Goal: Communication & Community: Share content

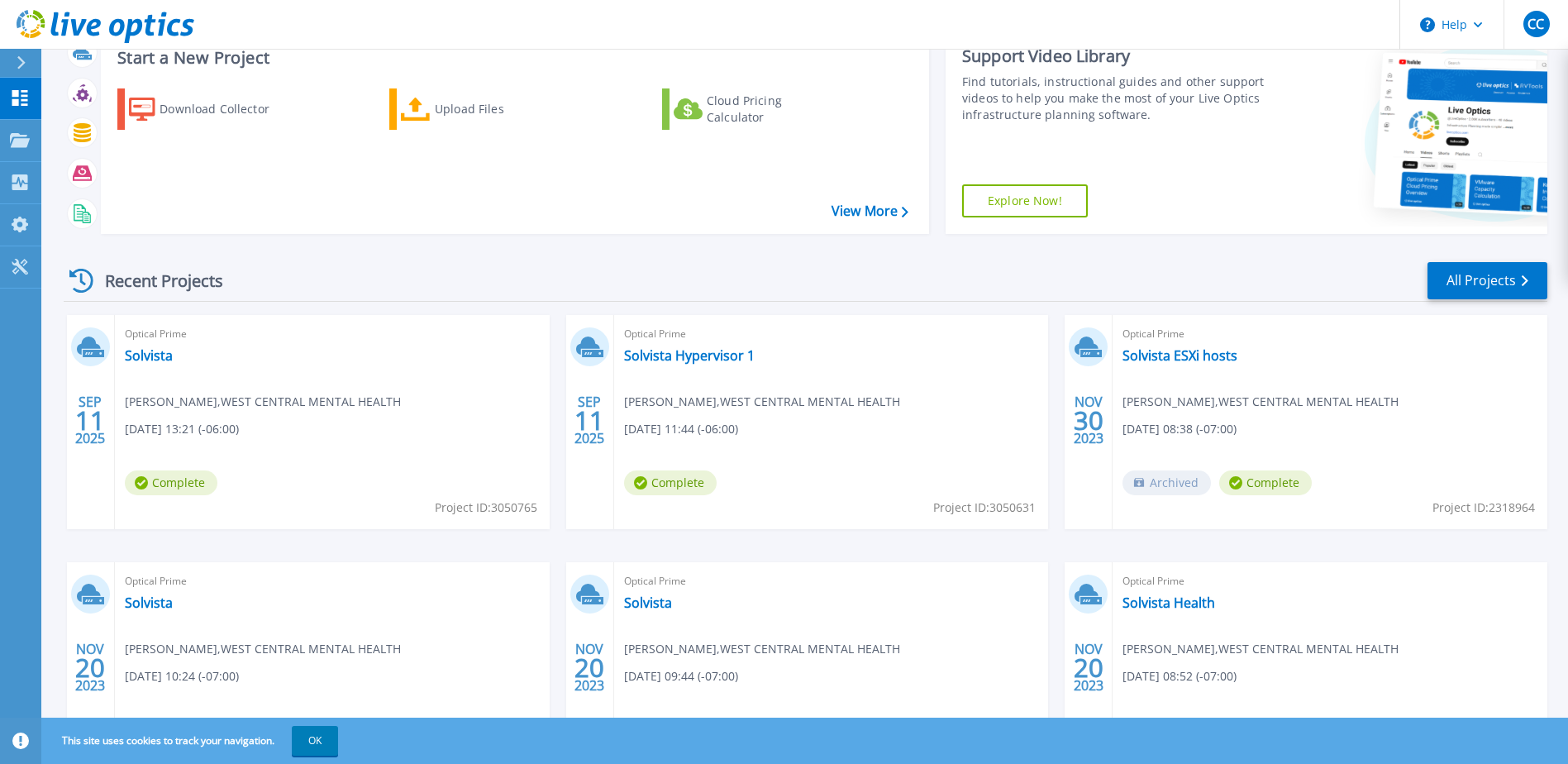
scroll to position [165, 0]
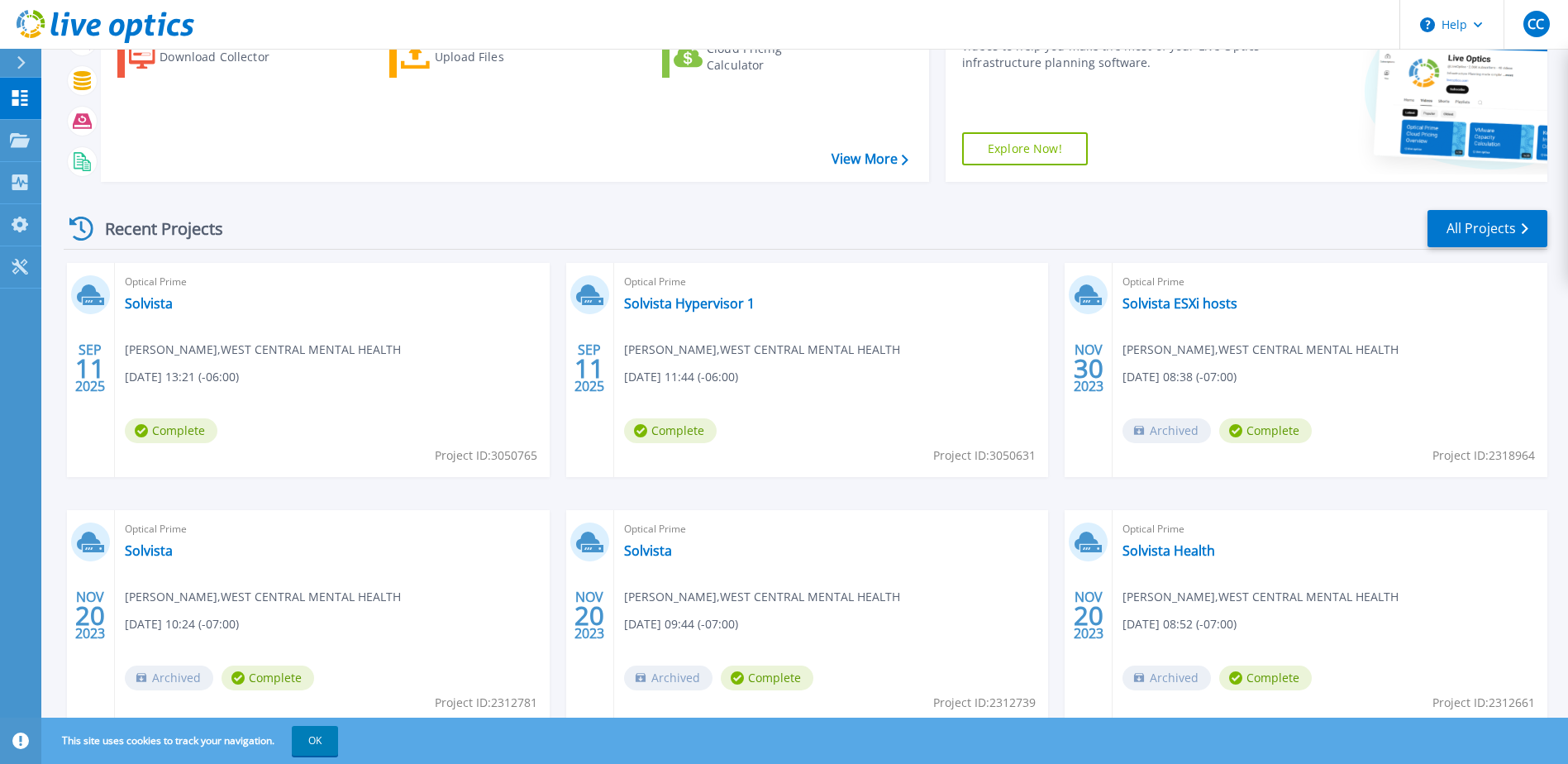
click at [487, 453] on span "Project ID: 3050765" at bounding box center [486, 456] width 103 height 18
click at [519, 453] on span "Project ID: 3050765" at bounding box center [486, 456] width 103 height 18
click at [434, 289] on span "Optical Prime" at bounding box center [332, 282] width 415 height 18
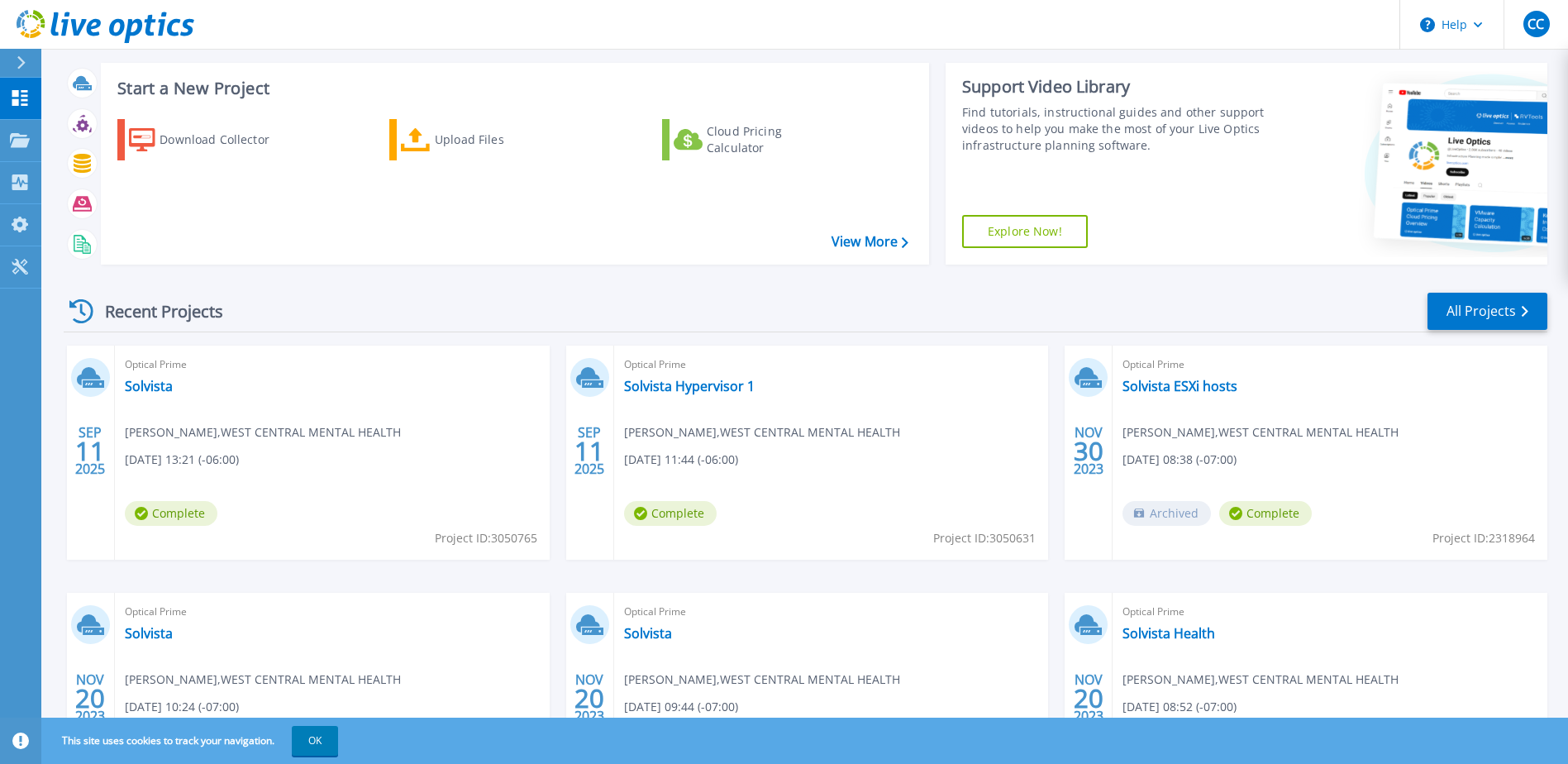
scroll to position [0, 0]
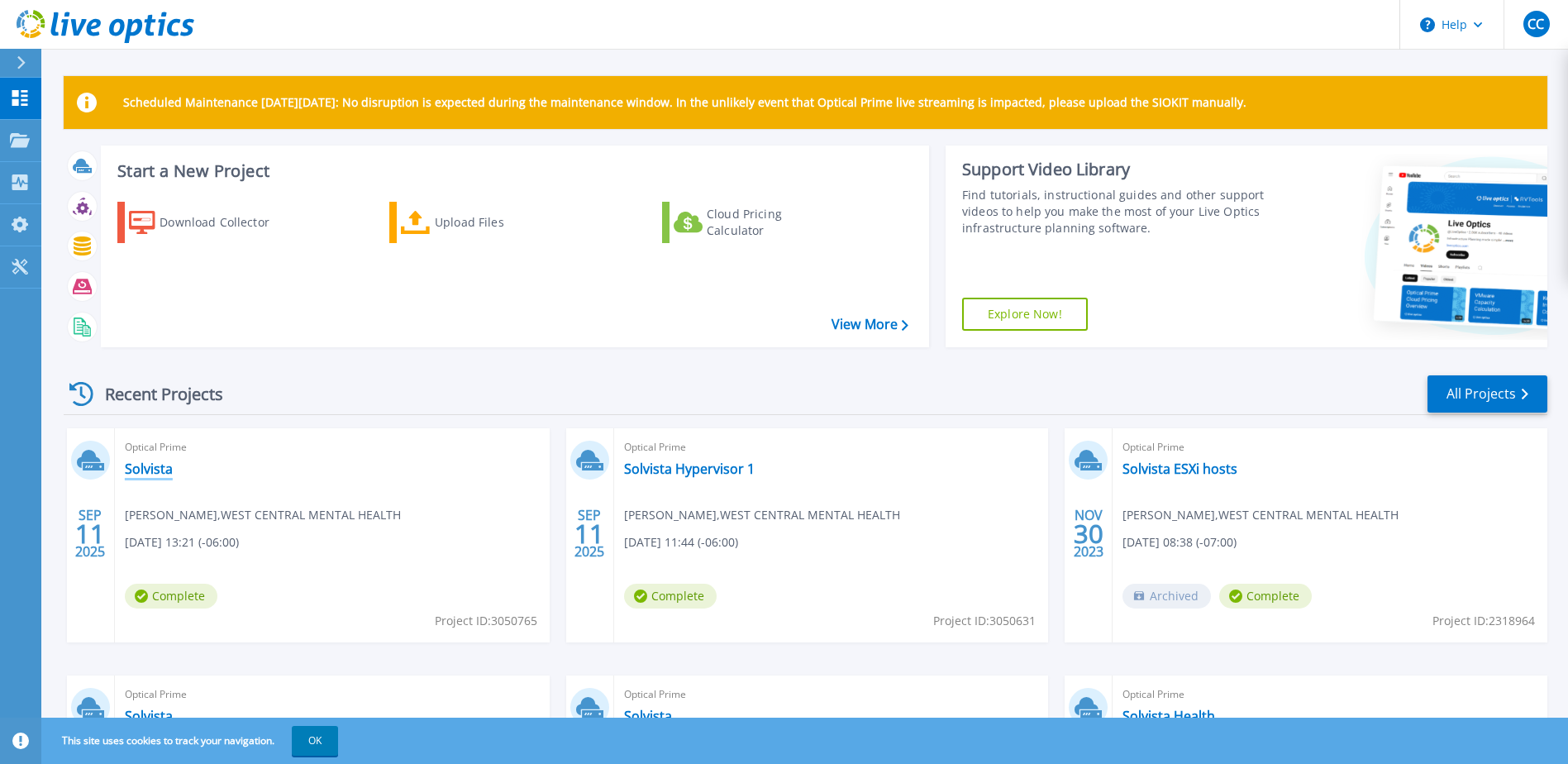
click at [155, 472] on link "Solvista" at bounding box center [149, 469] width 48 height 17
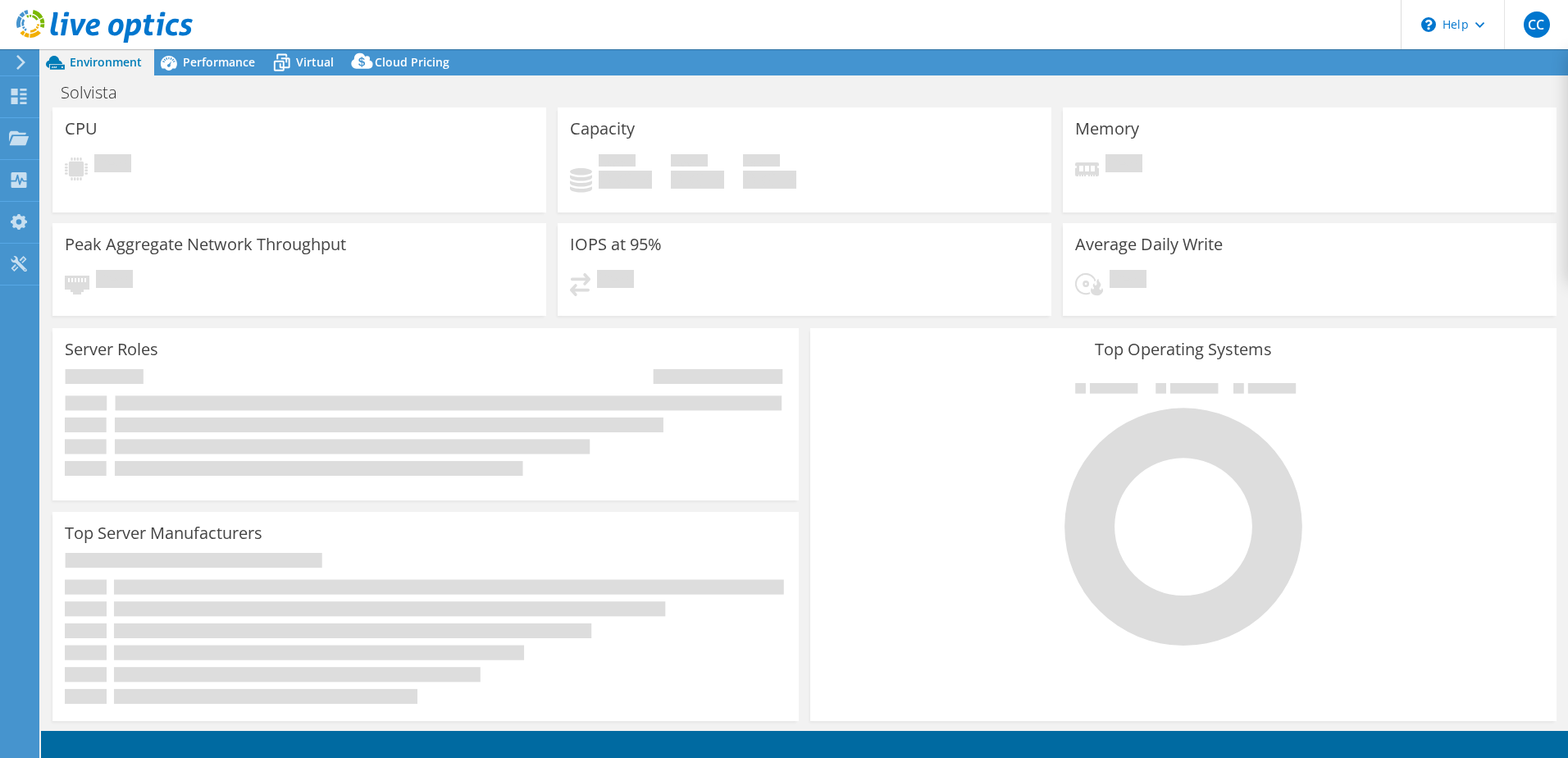
select select "USD"
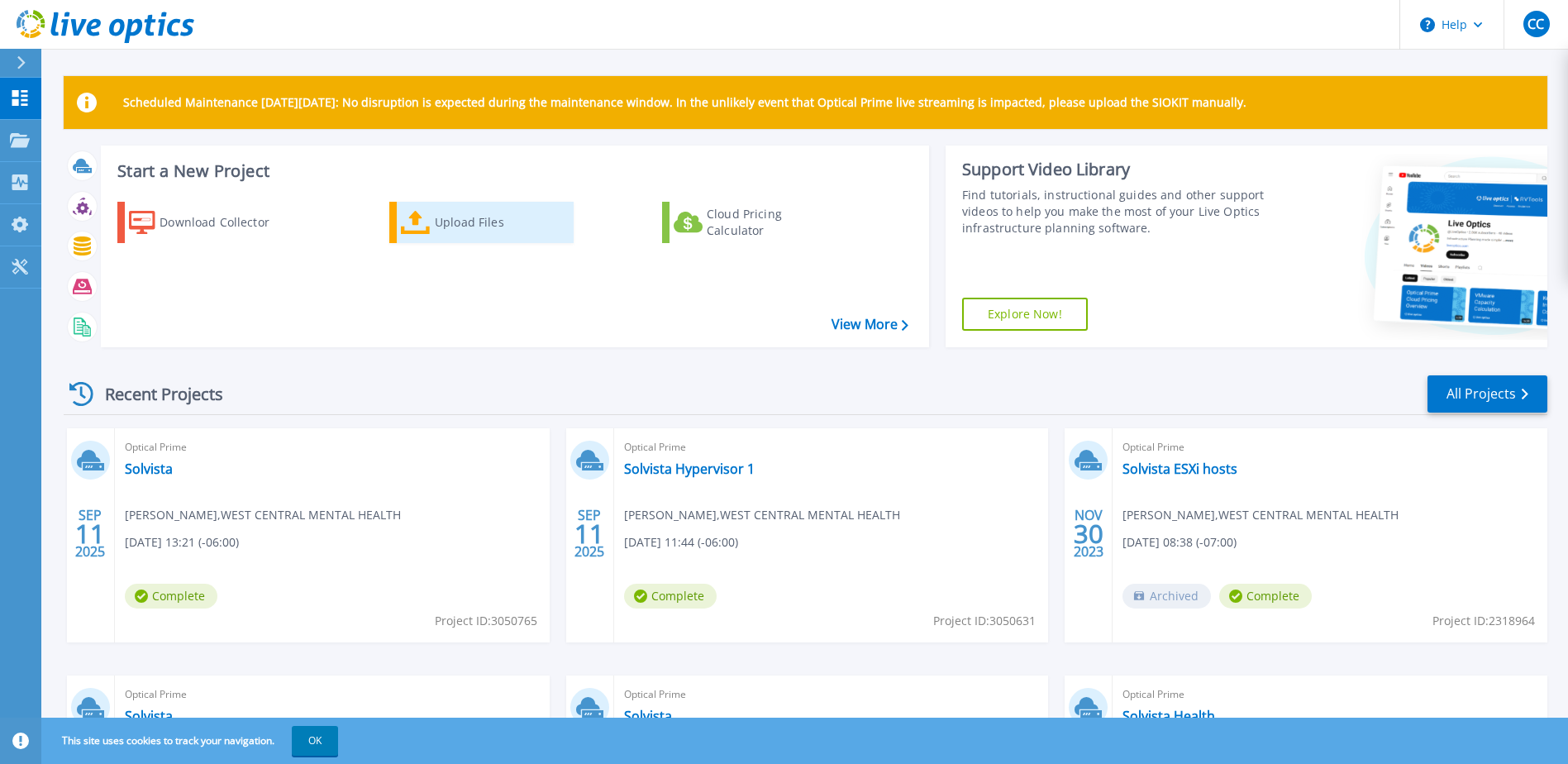
click at [495, 224] on div "Upload Files" at bounding box center [501, 222] width 132 height 33
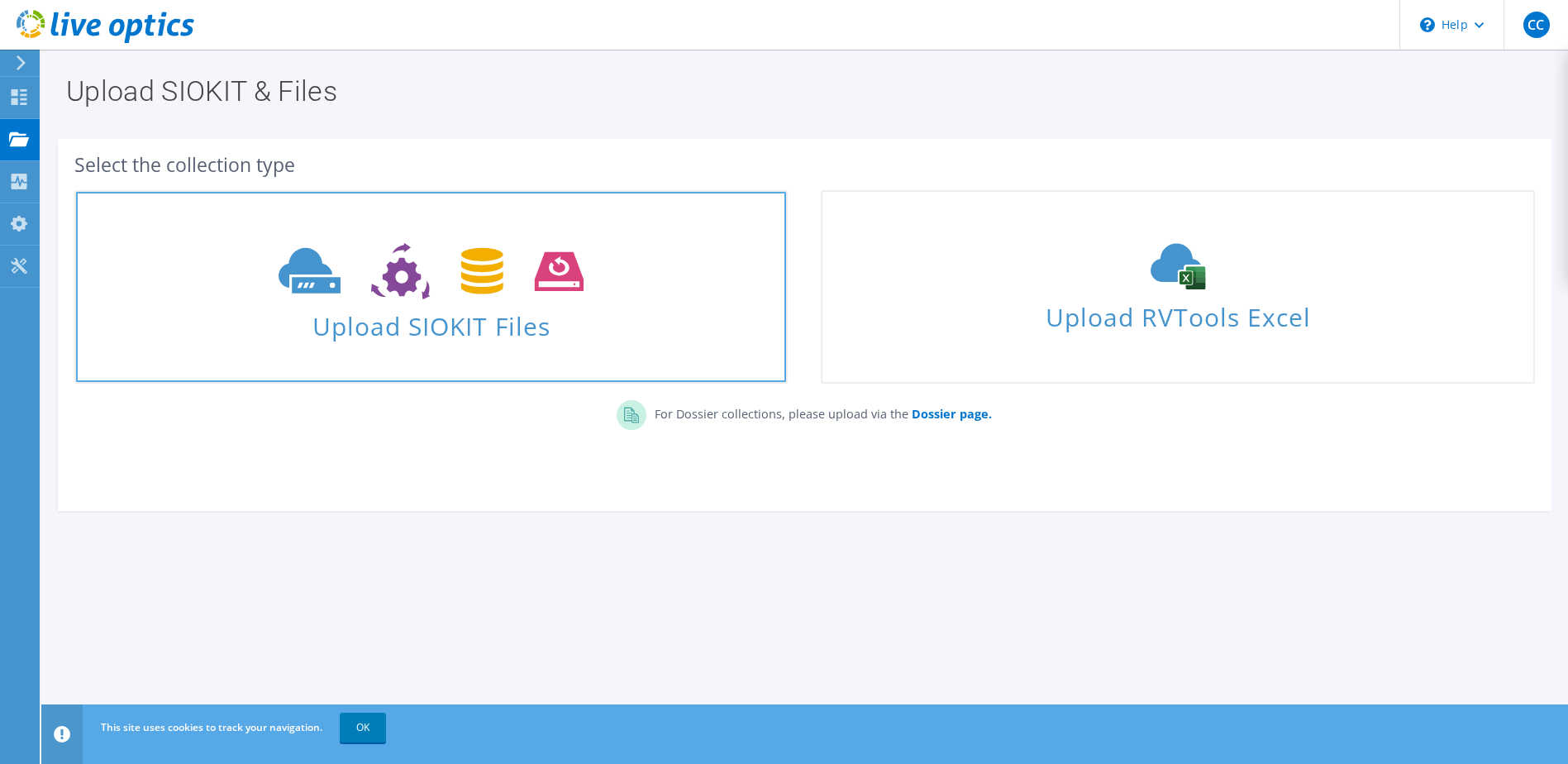
click at [481, 311] on span "Upload SIOKIT Files" at bounding box center [431, 321] width 710 height 36
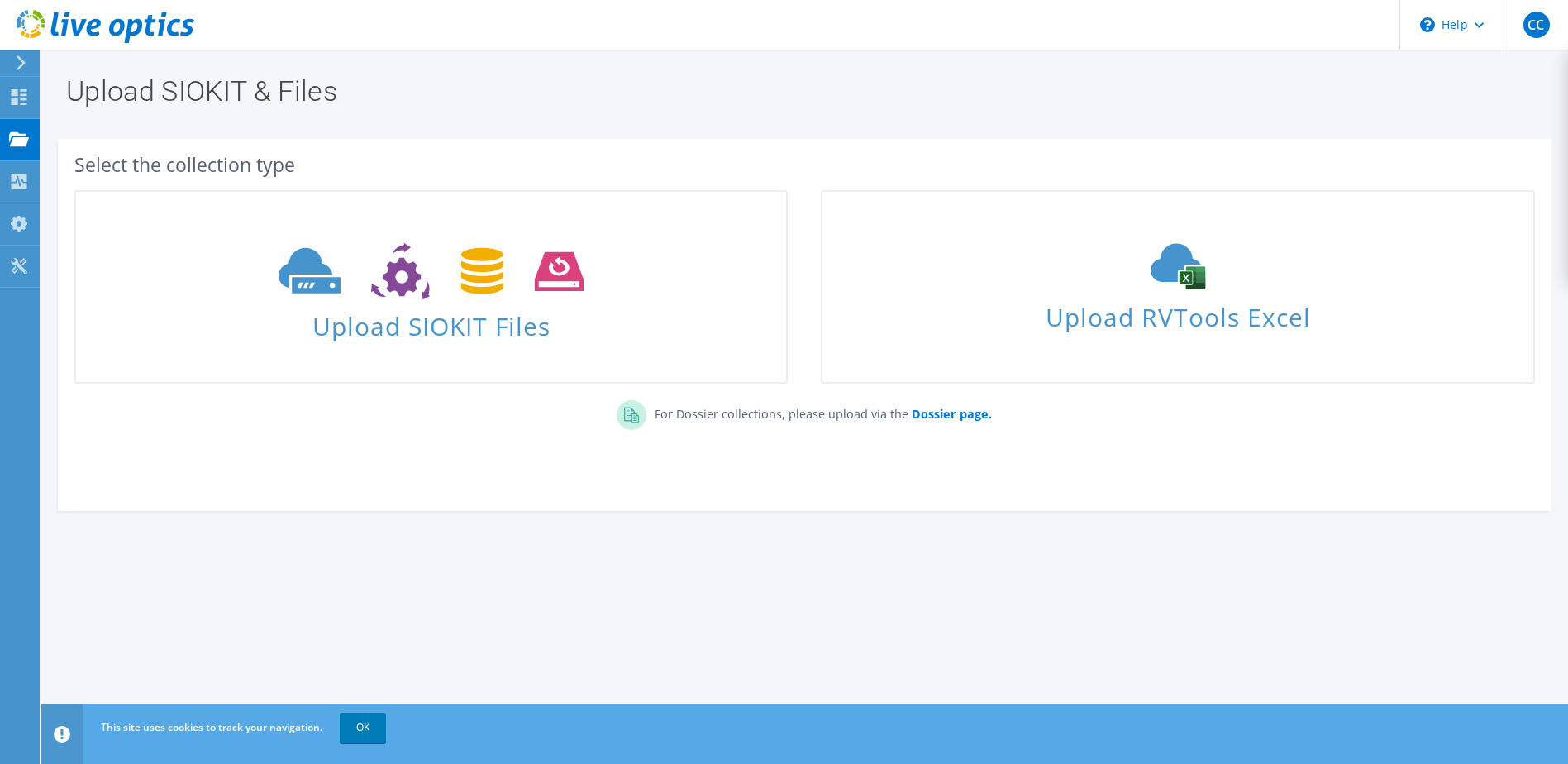
drag, startPoint x: 634, startPoint y: 455, endPoint x: 586, endPoint y: 438, distance: 50.9
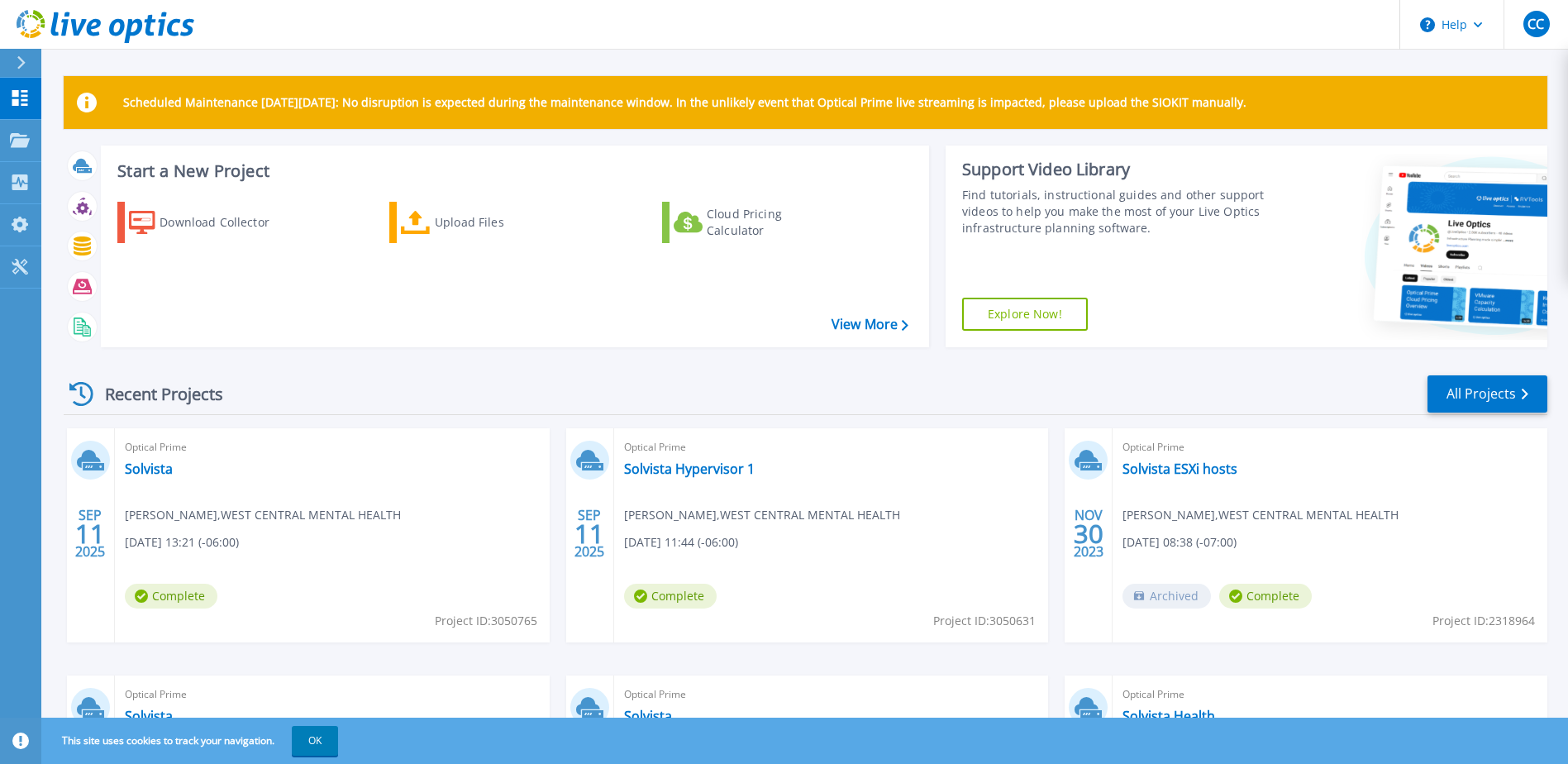
click at [495, 625] on span "Project ID: 3050765" at bounding box center [486, 621] width 103 height 18
click at [496, 626] on span "Project ID: 3050765" at bounding box center [486, 621] width 103 height 18
copy div "Project ID: 3050765"
click at [26, 152] on link "Projects Projects" at bounding box center [21, 141] width 41 height 42
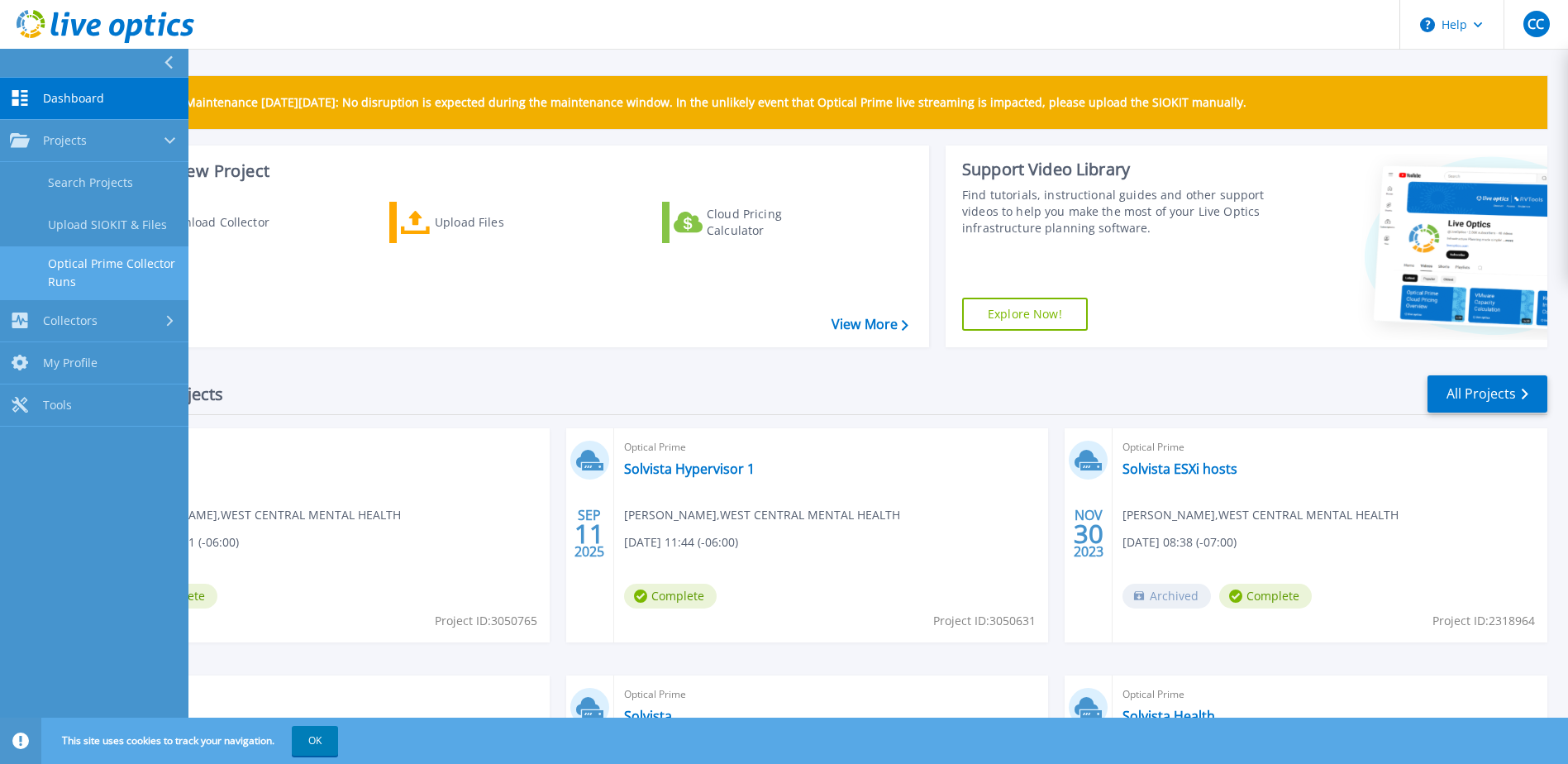
click at [124, 270] on link "Optical Prime Collector Runs" at bounding box center [94, 273] width 189 height 53
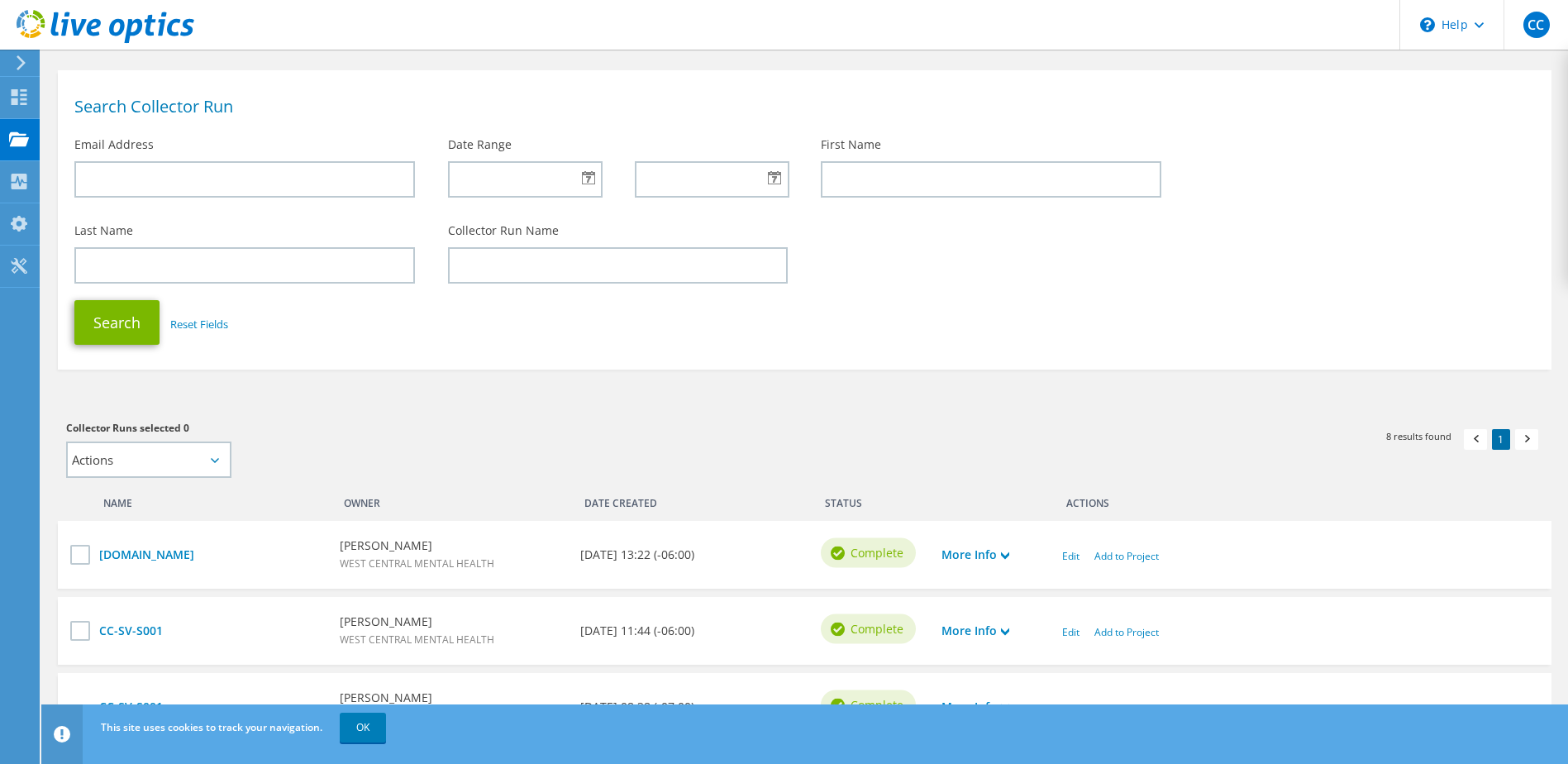
scroll to position [83, 0]
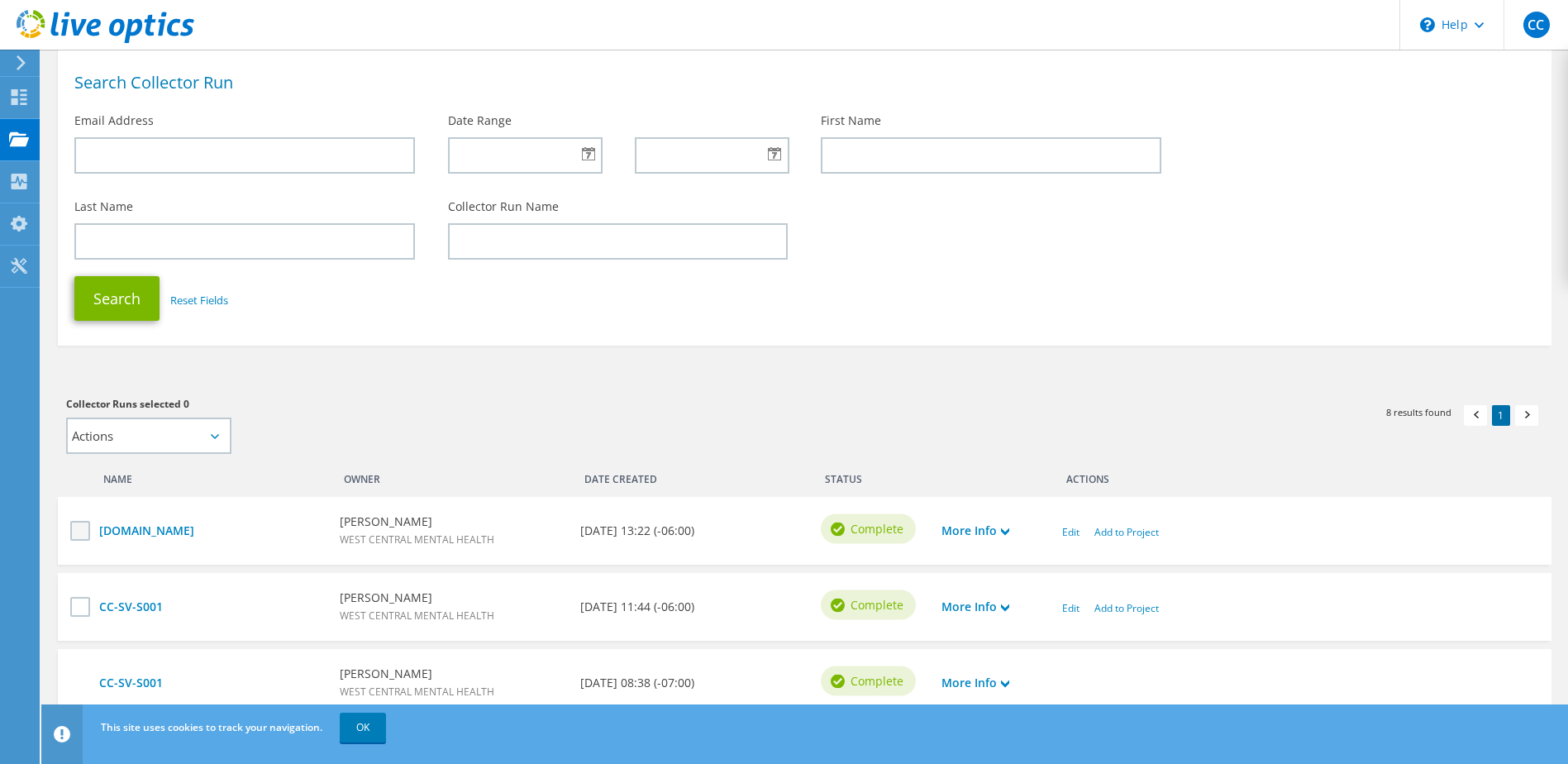
click at [80, 534] on label at bounding box center [82, 531] width 24 height 20
click at [0, 0] on input "checkbox" at bounding box center [0, 0] width 0 height 0
click at [1124, 535] on link "Add to Project" at bounding box center [1126, 532] width 65 height 14
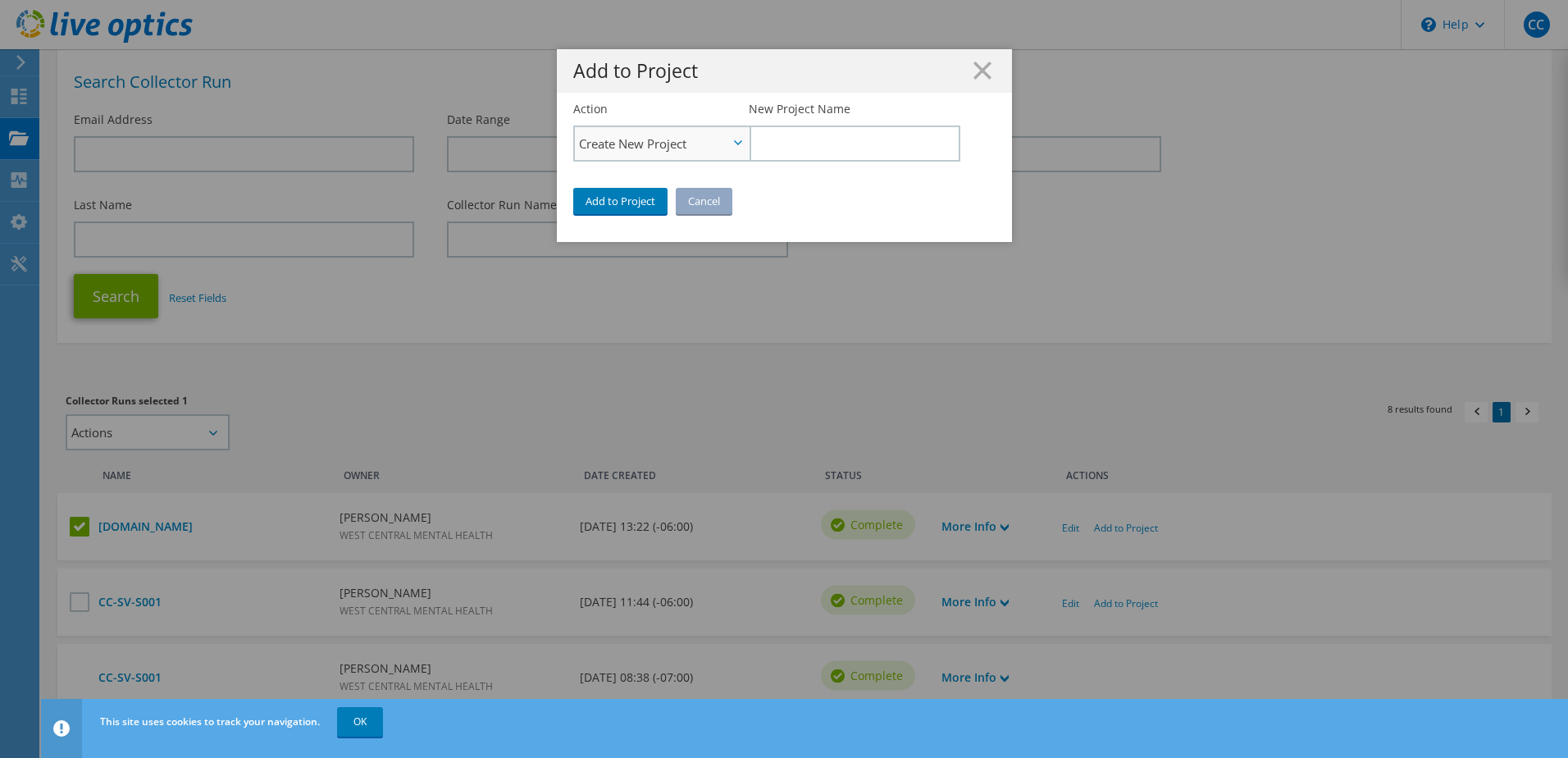
click at [725, 148] on span "Create New Project" at bounding box center [662, 144] width 174 height 33
click at [683, 148] on span "Create New Project" at bounding box center [654, 144] width 149 height 20
click at [857, 128] on input "New Project Name" at bounding box center [854, 144] width 211 height 36
type input "Solvista VMware"
click at [632, 198] on link "Add to Project" at bounding box center [620, 201] width 94 height 26
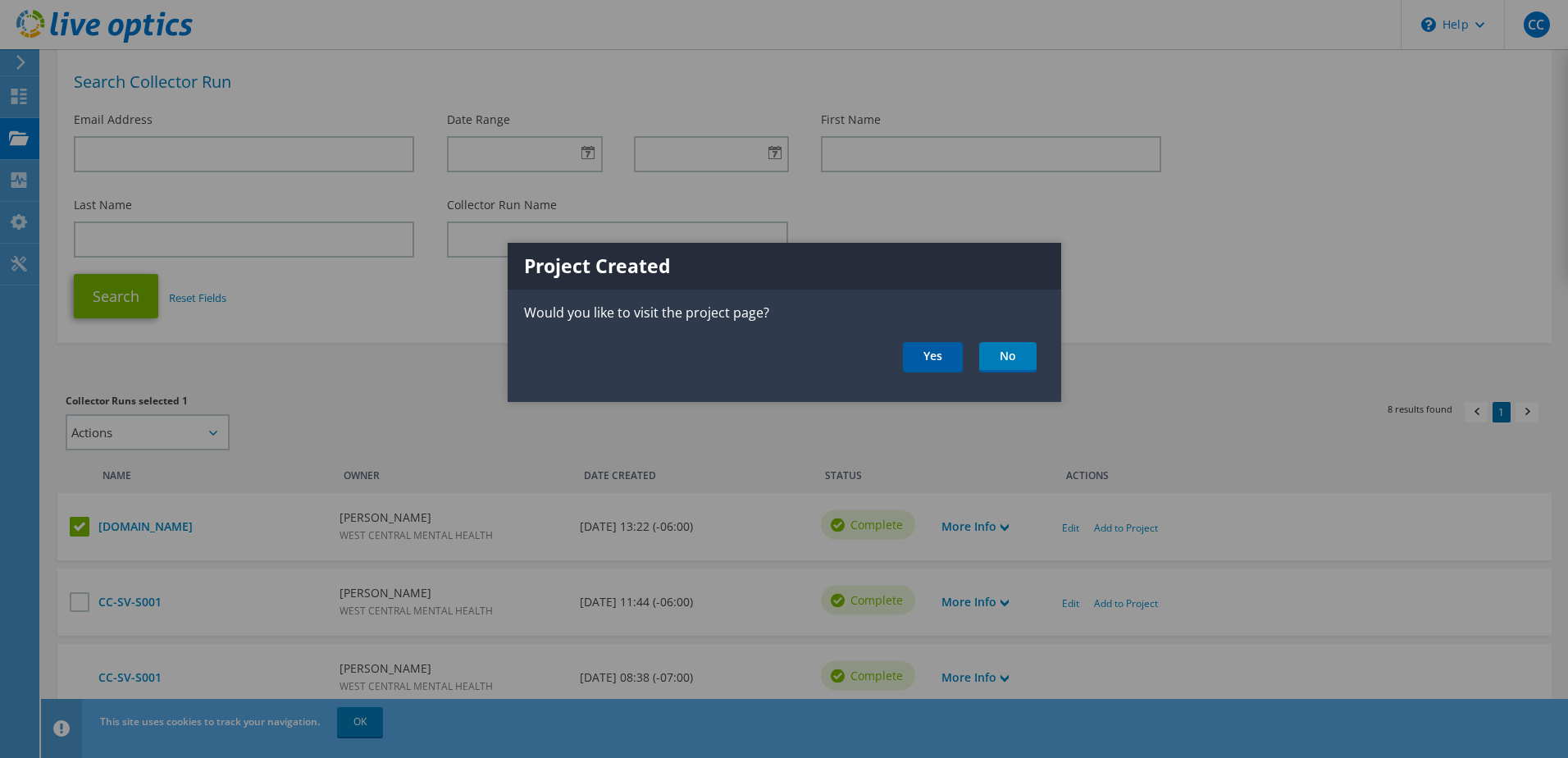
click at [958, 364] on link "Yes" at bounding box center [932, 357] width 60 height 30
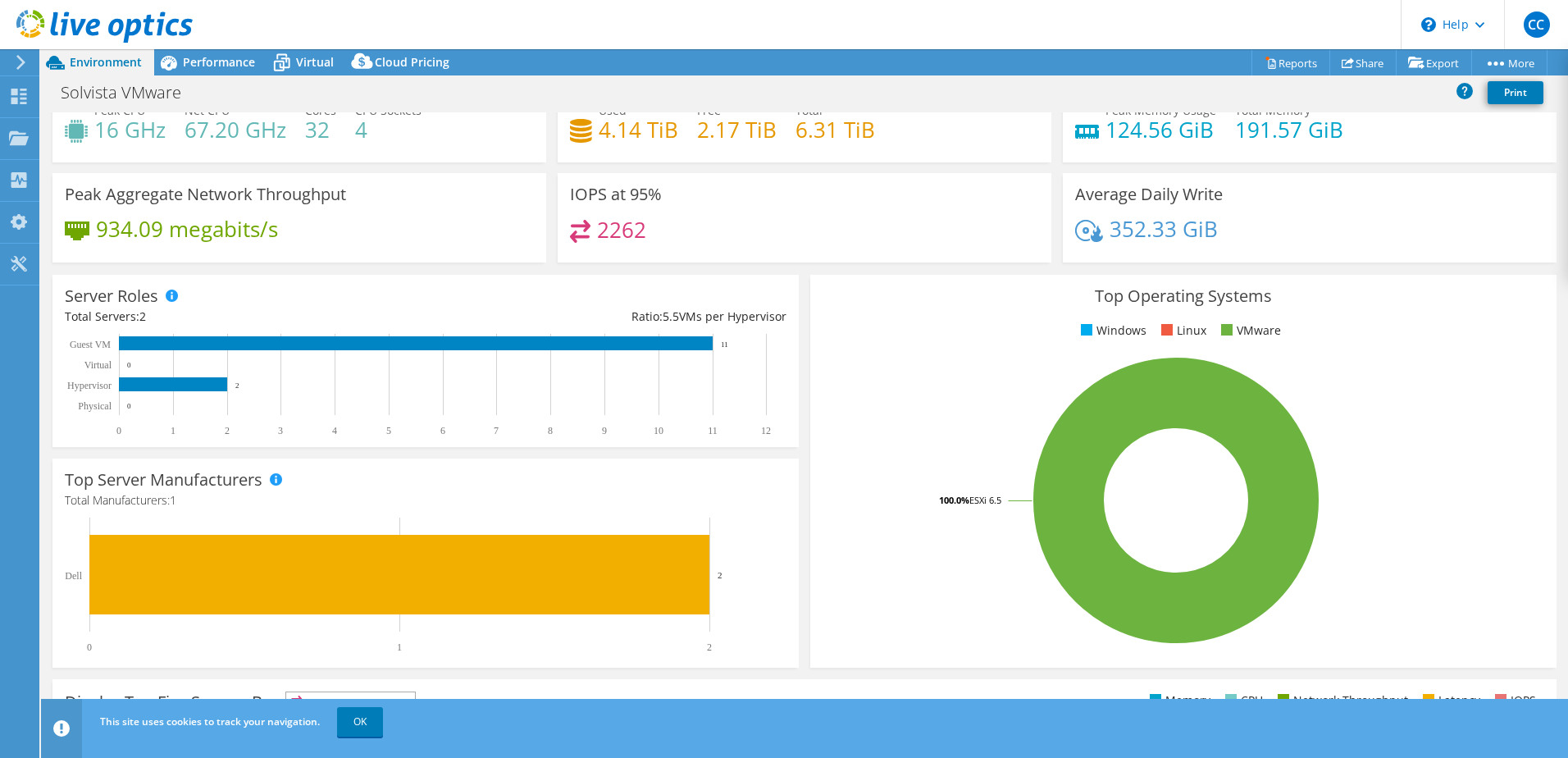
scroll to position [82, 0]
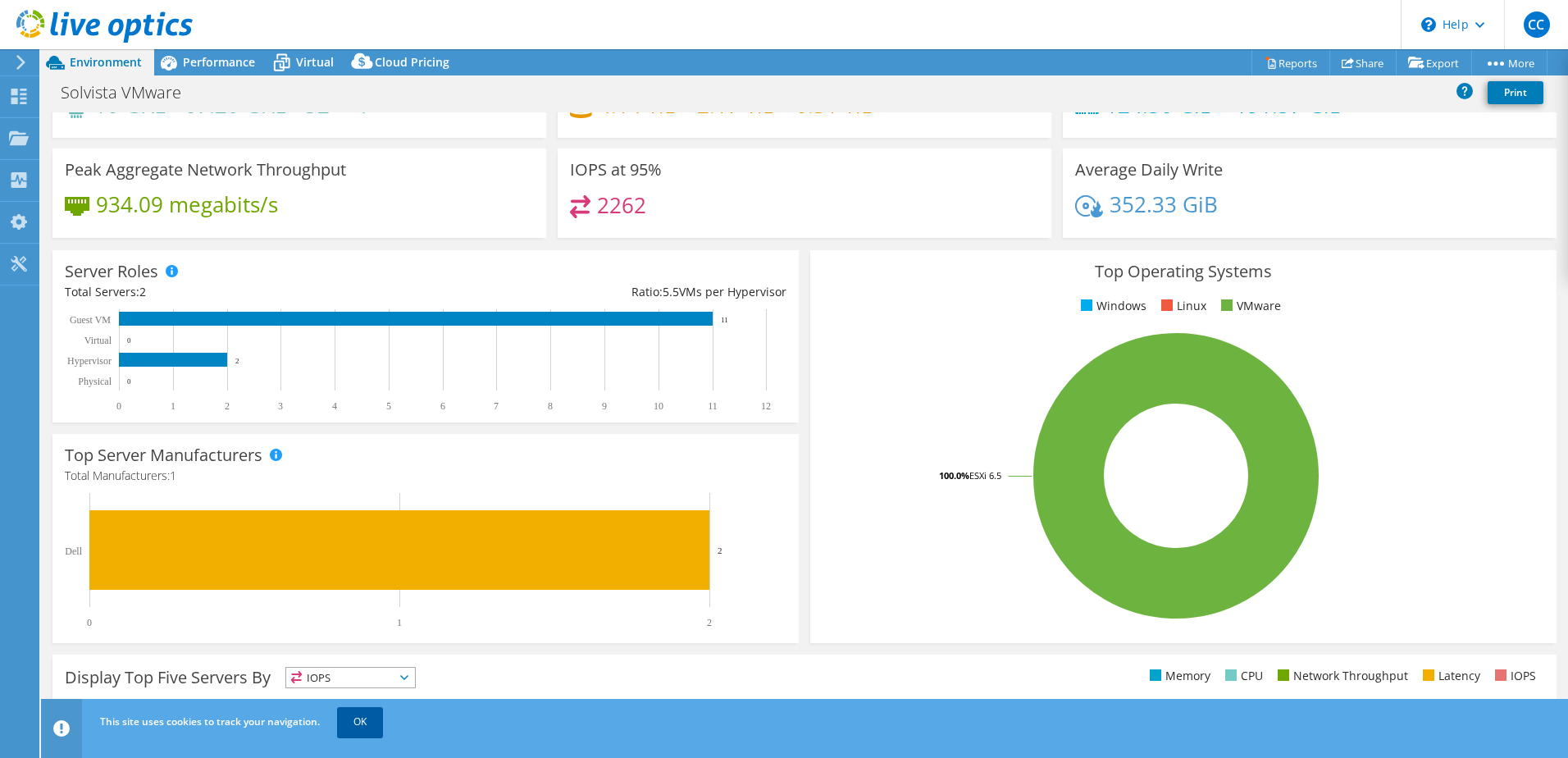
click at [372, 730] on link "OK" at bounding box center [360, 722] width 46 height 30
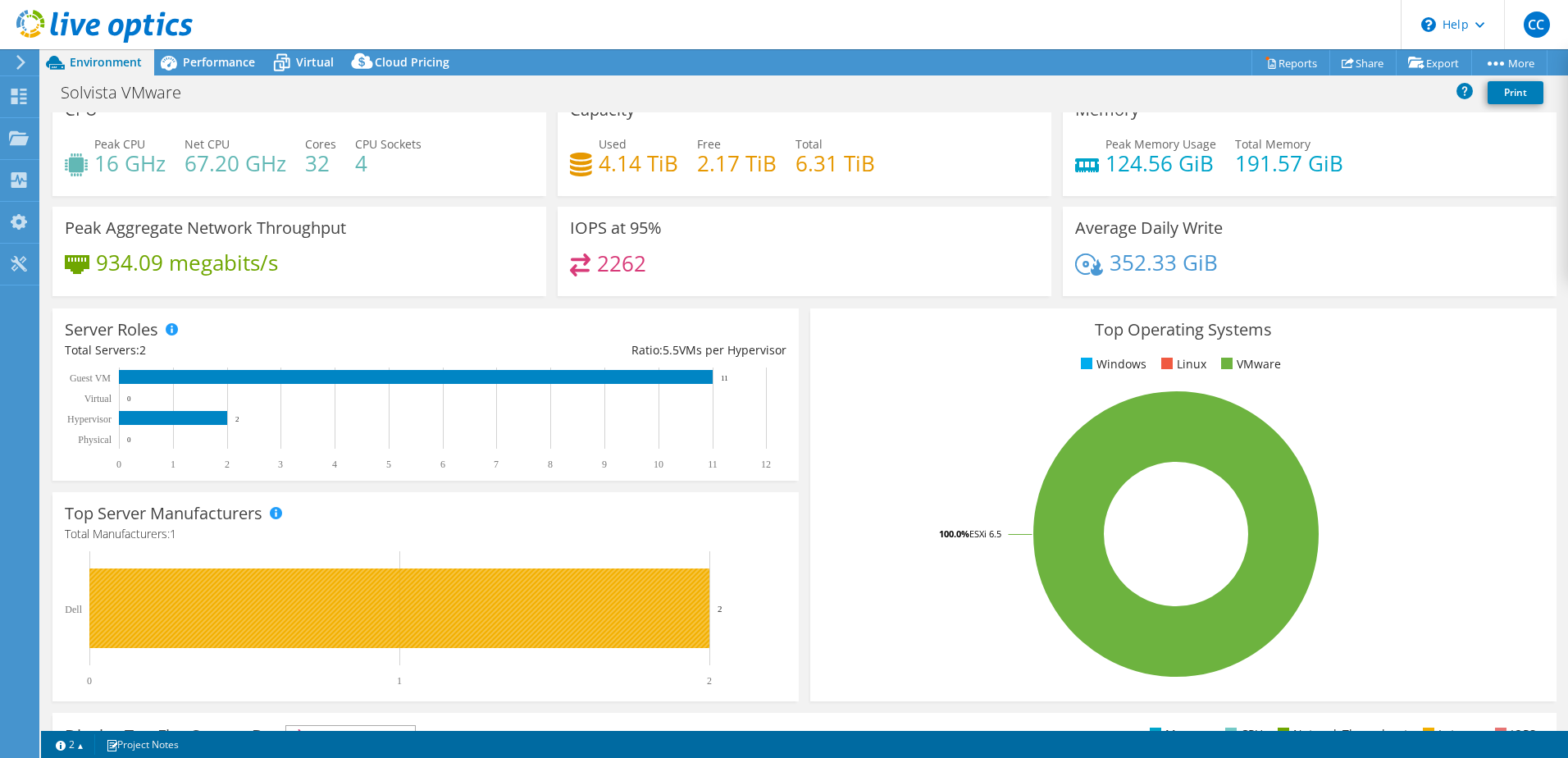
scroll to position [0, 0]
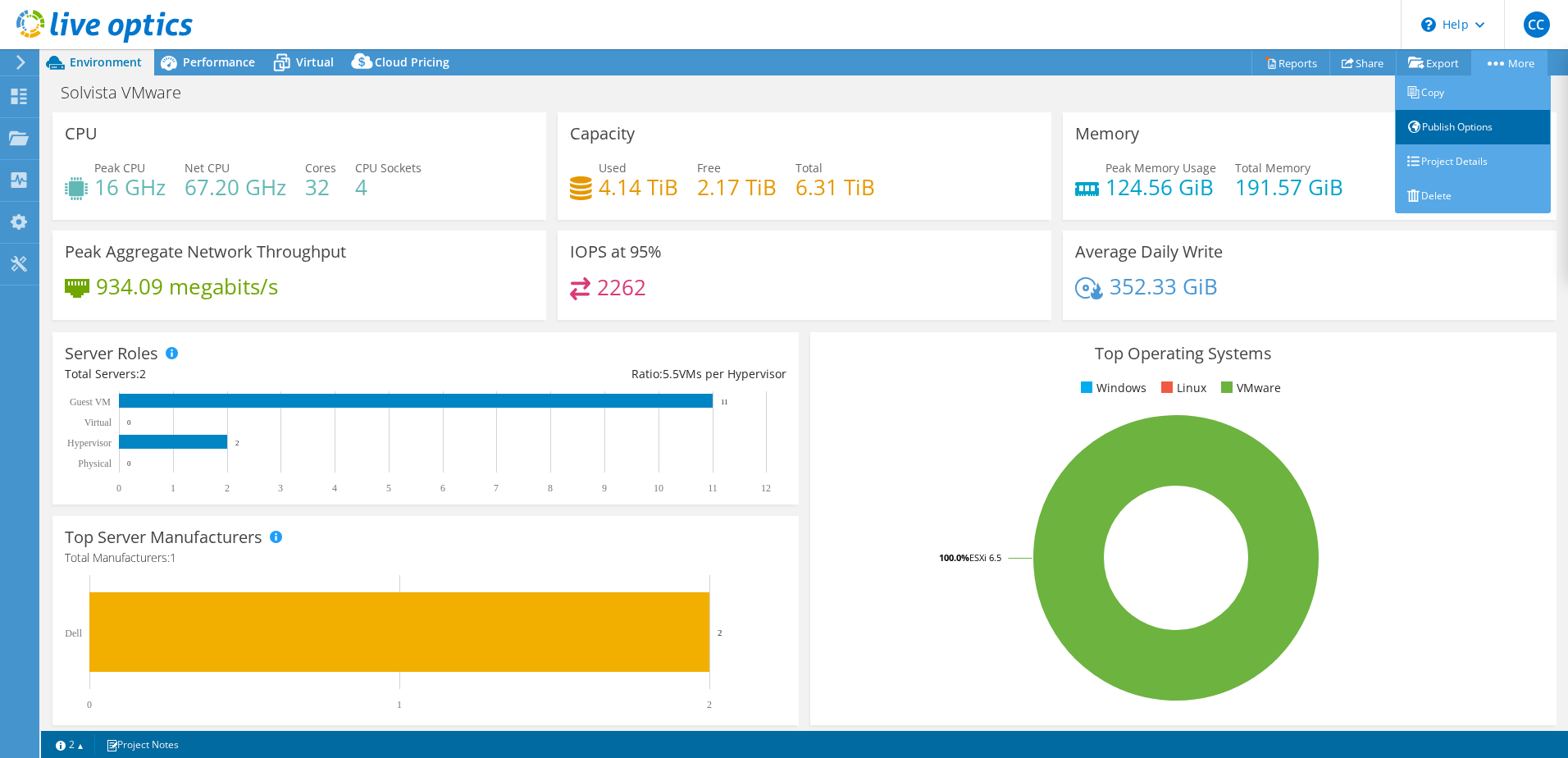
click at [1456, 133] on link "Publish Options" at bounding box center [1473, 127] width 156 height 34
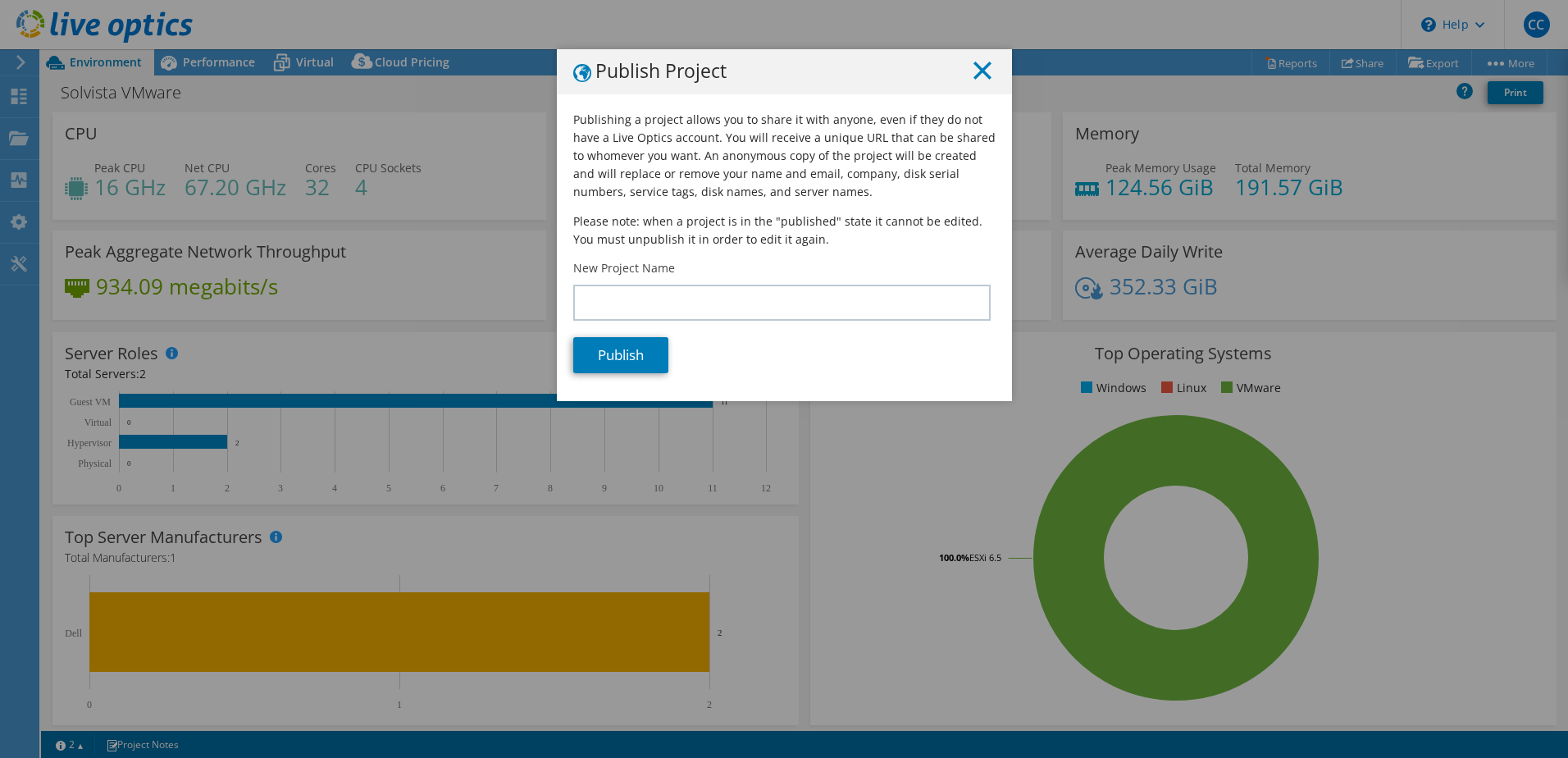
click at [973, 70] on icon at bounding box center [982, 71] width 18 height 18
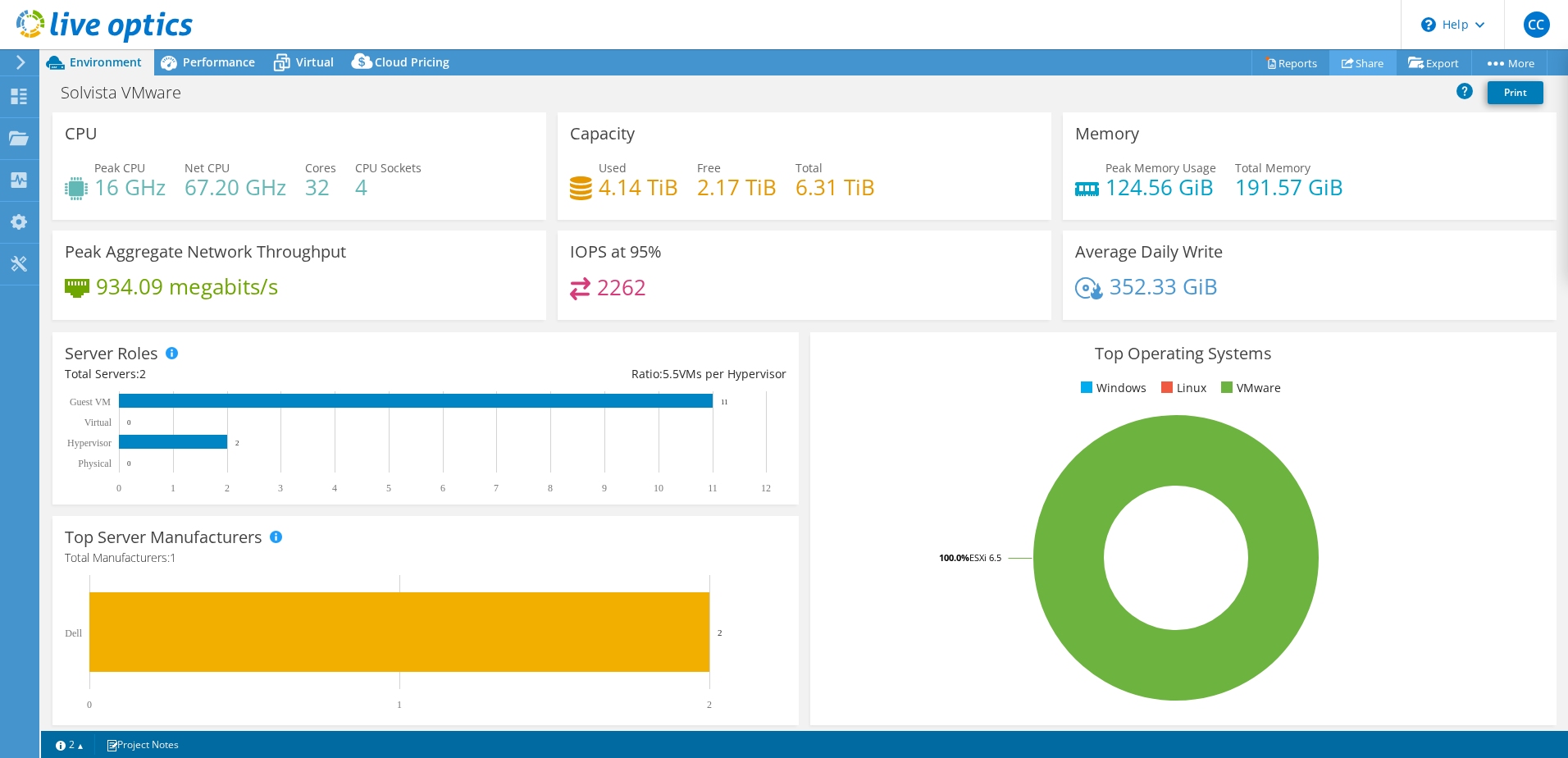
click at [1342, 62] on use at bounding box center [1347, 62] width 12 height 11
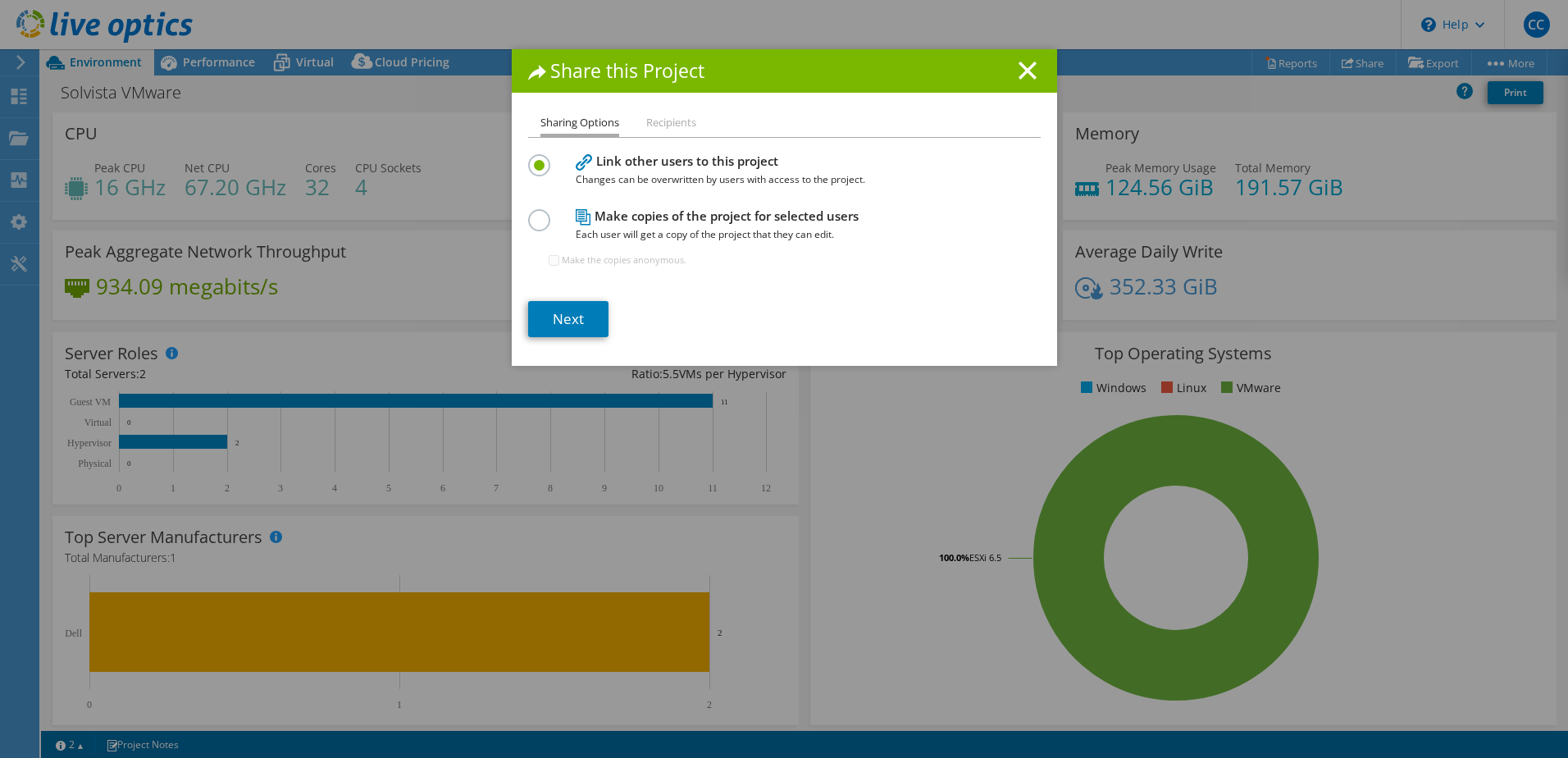
click at [663, 125] on li "Recipients" at bounding box center [671, 123] width 50 height 21
click at [1026, 75] on line at bounding box center [1027, 71] width 16 height 16
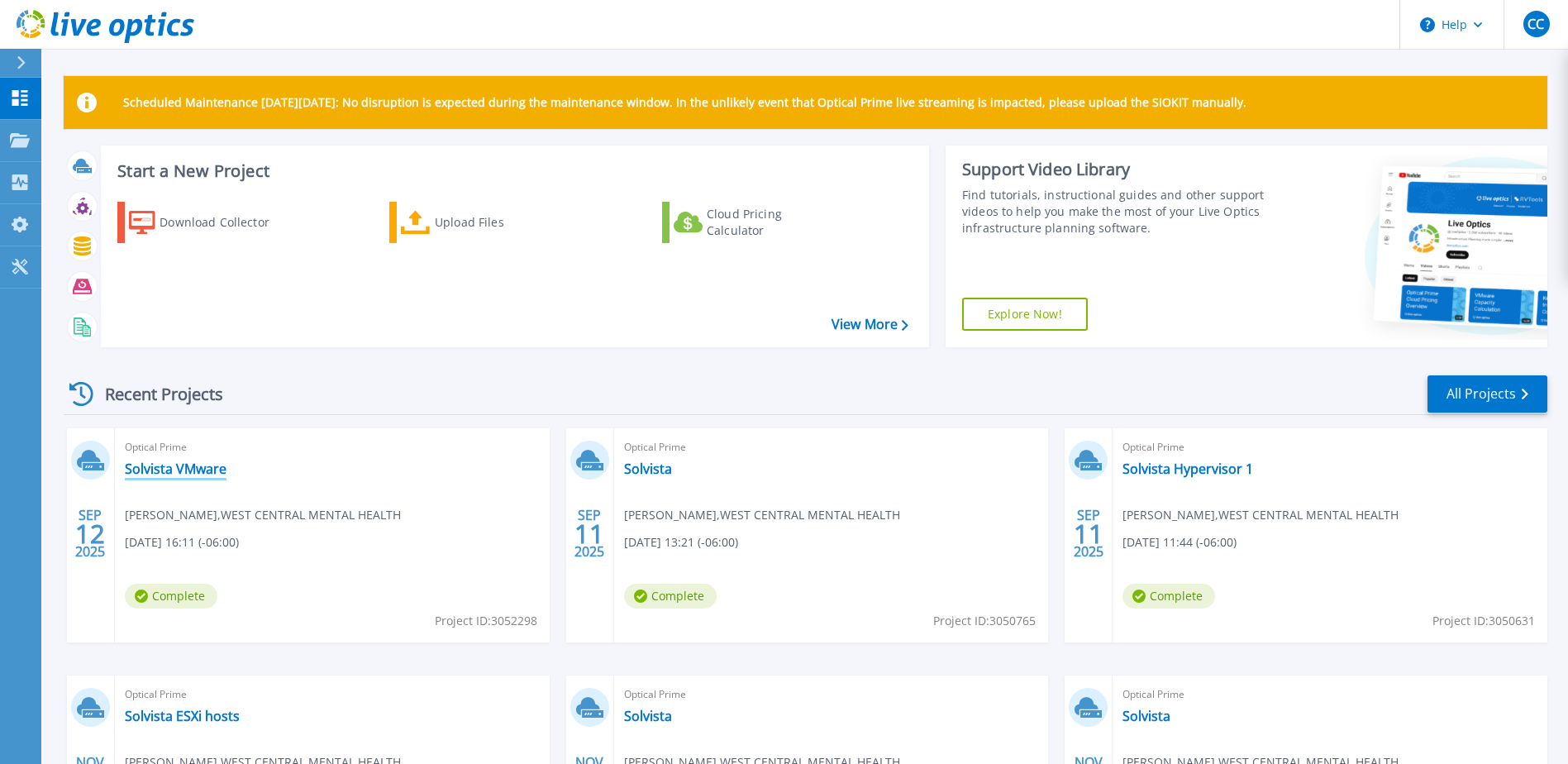
click at [177, 466] on link "Solvista VMware" at bounding box center [175, 469] width 102 height 17
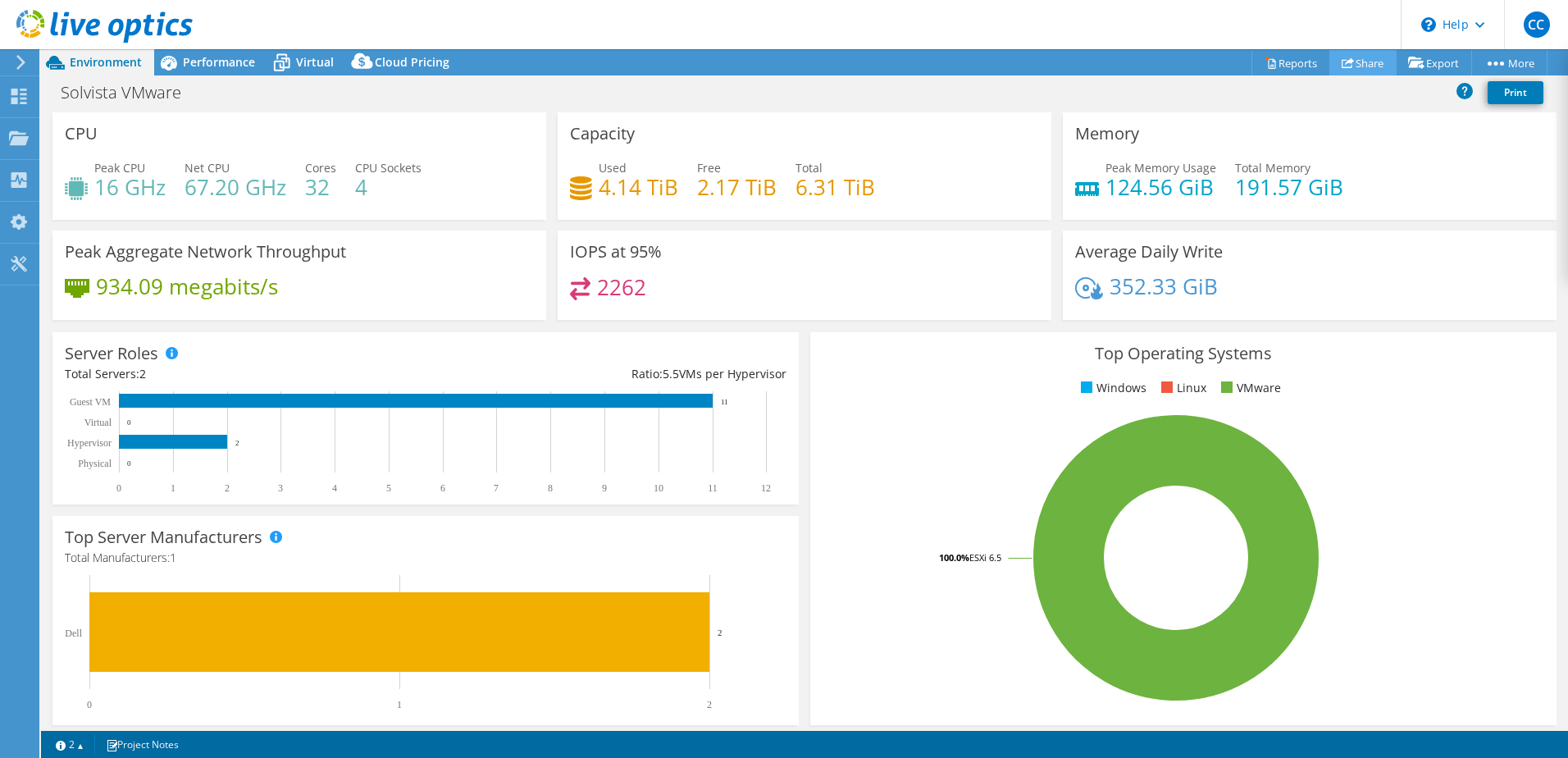
click at [1357, 69] on link "Share" at bounding box center [1363, 62] width 67 height 25
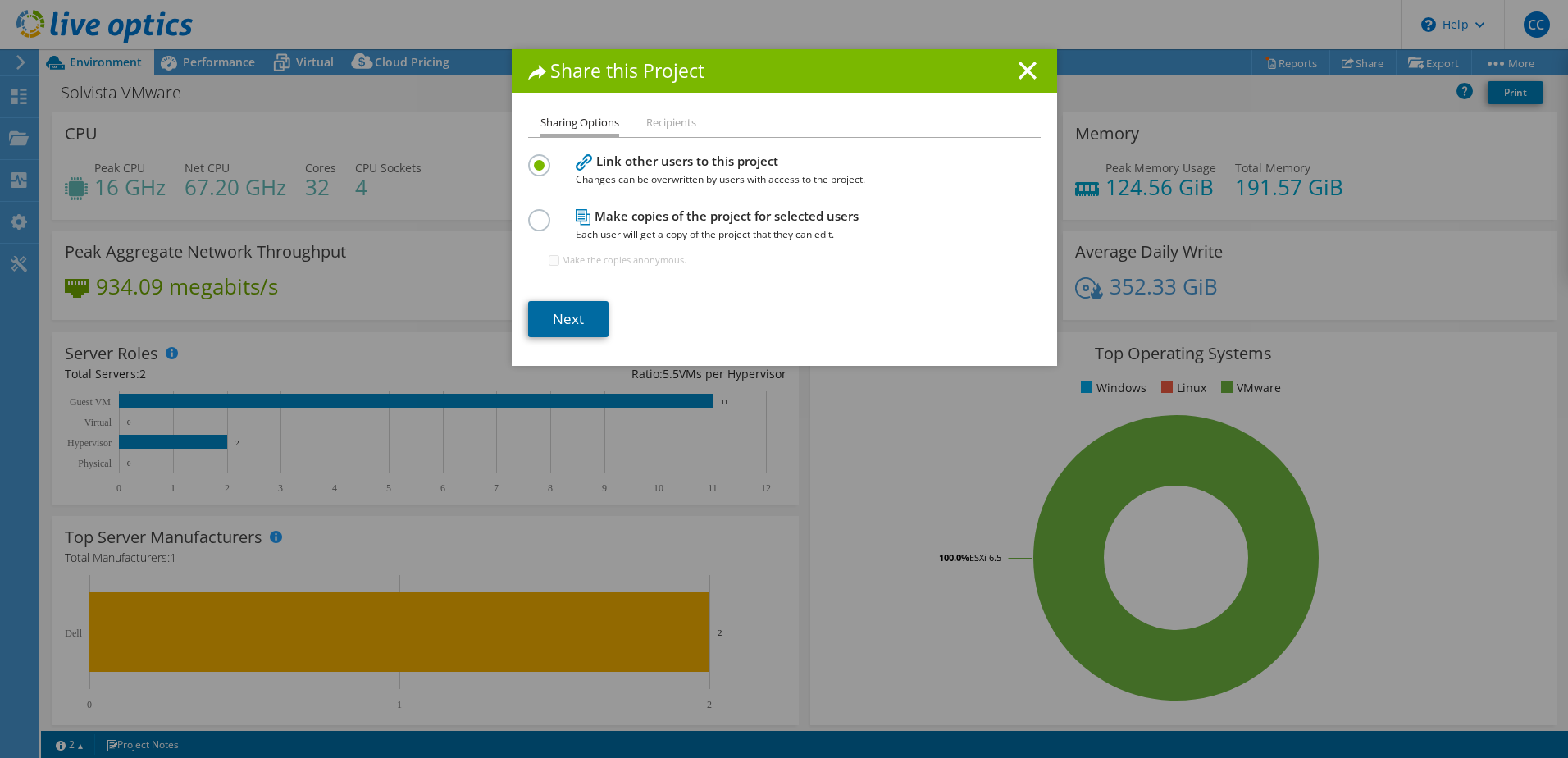
click at [574, 326] on link "Next" at bounding box center [569, 319] width 80 height 36
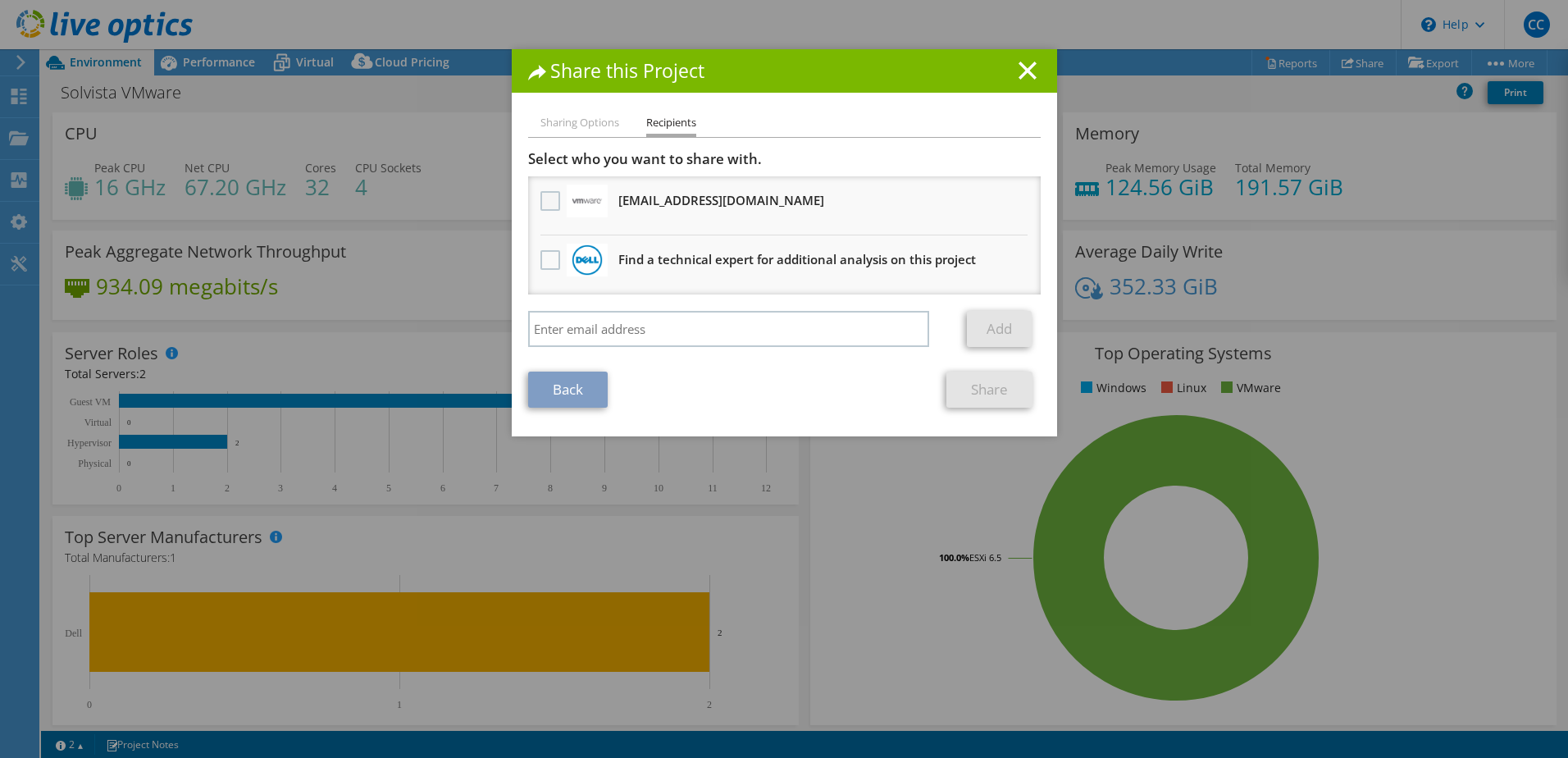
click at [545, 206] on label at bounding box center [552, 201] width 24 height 20
click at [0, 0] on input "checkbox" at bounding box center [0, 0] width 0 height 0
click at [982, 384] on link "Share" at bounding box center [989, 390] width 86 height 36
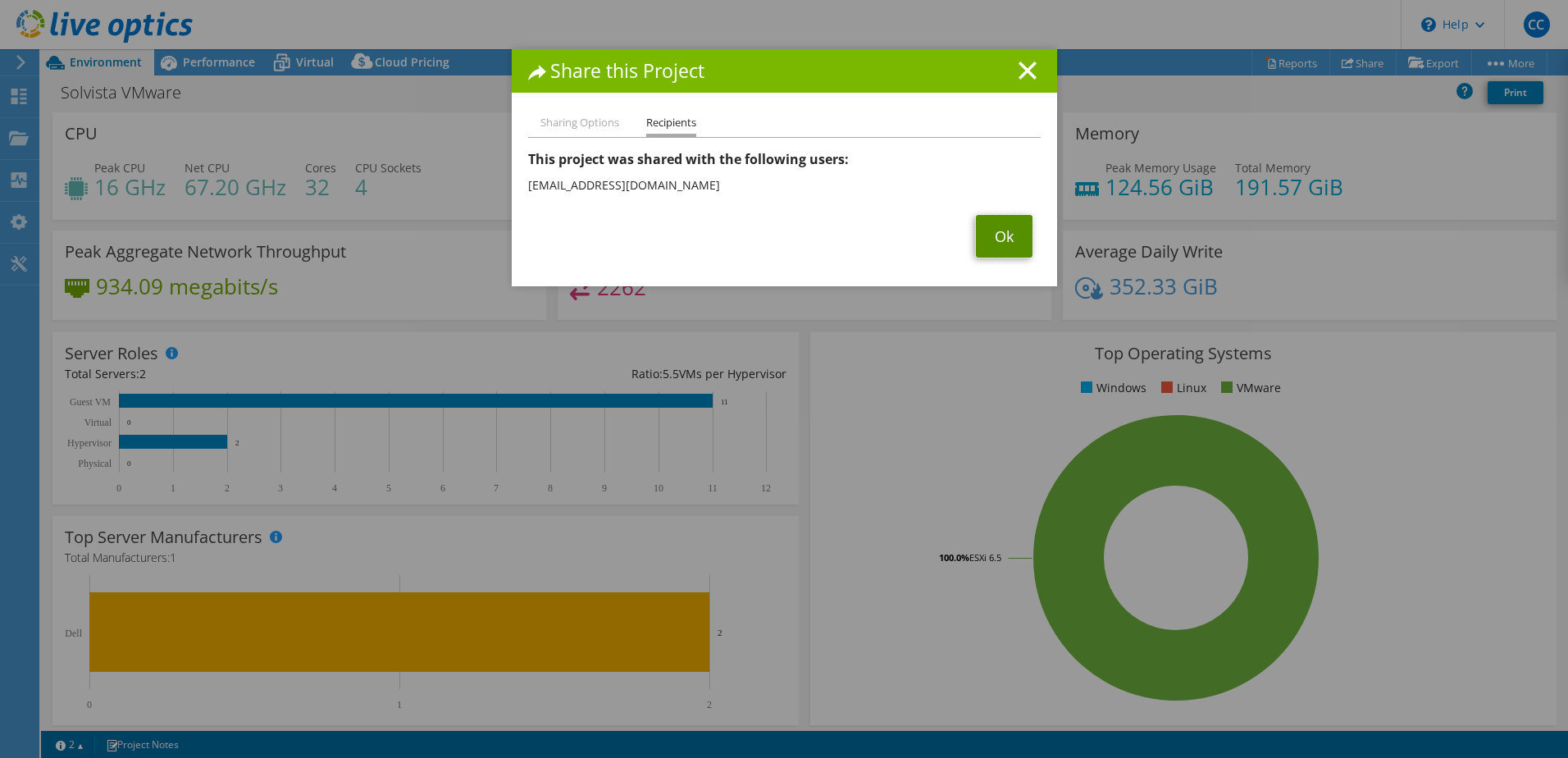
click at [1017, 249] on link "Ok" at bounding box center [1003, 236] width 57 height 43
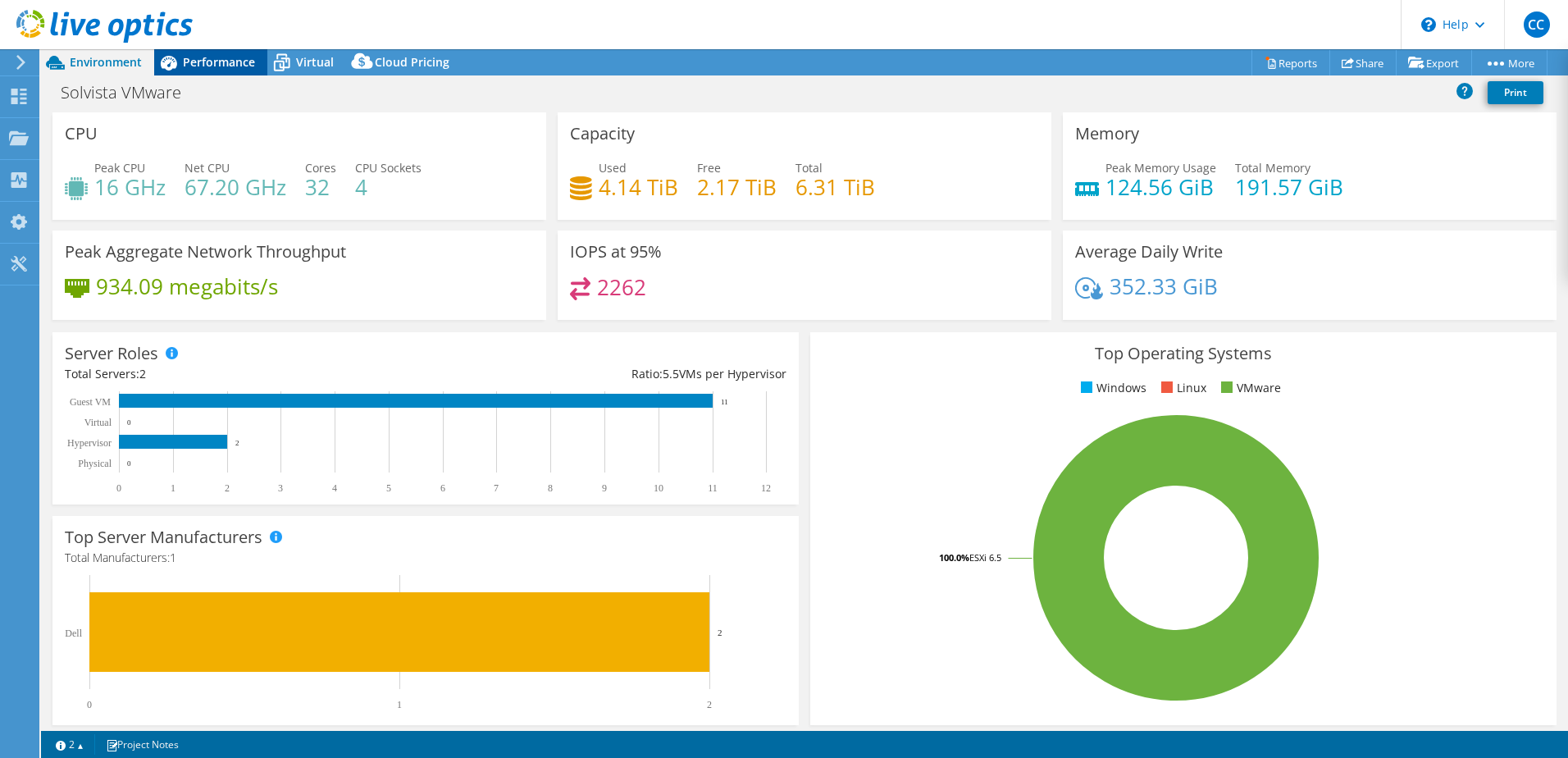
click at [224, 68] on span "Performance" at bounding box center [219, 62] width 72 height 16
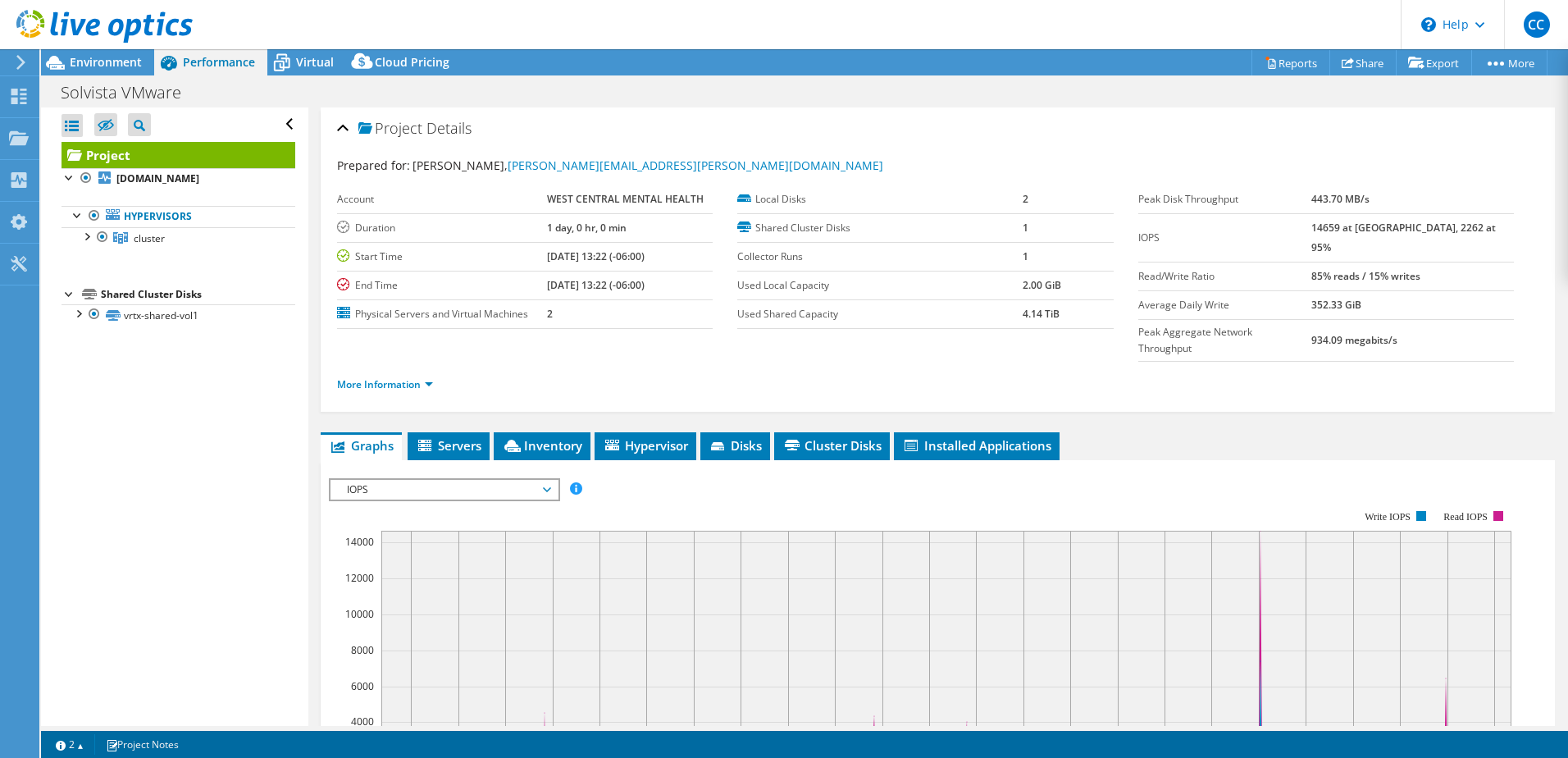
click at [308, 34] on header "CC End User [PERSON_NAME] [PERSON_NAME][EMAIL_ADDRESS][PERSON_NAME][DOMAIN_NAME…" at bounding box center [784, 25] width 1568 height 49
click at [309, 57] on span "Virtual" at bounding box center [315, 62] width 38 height 16
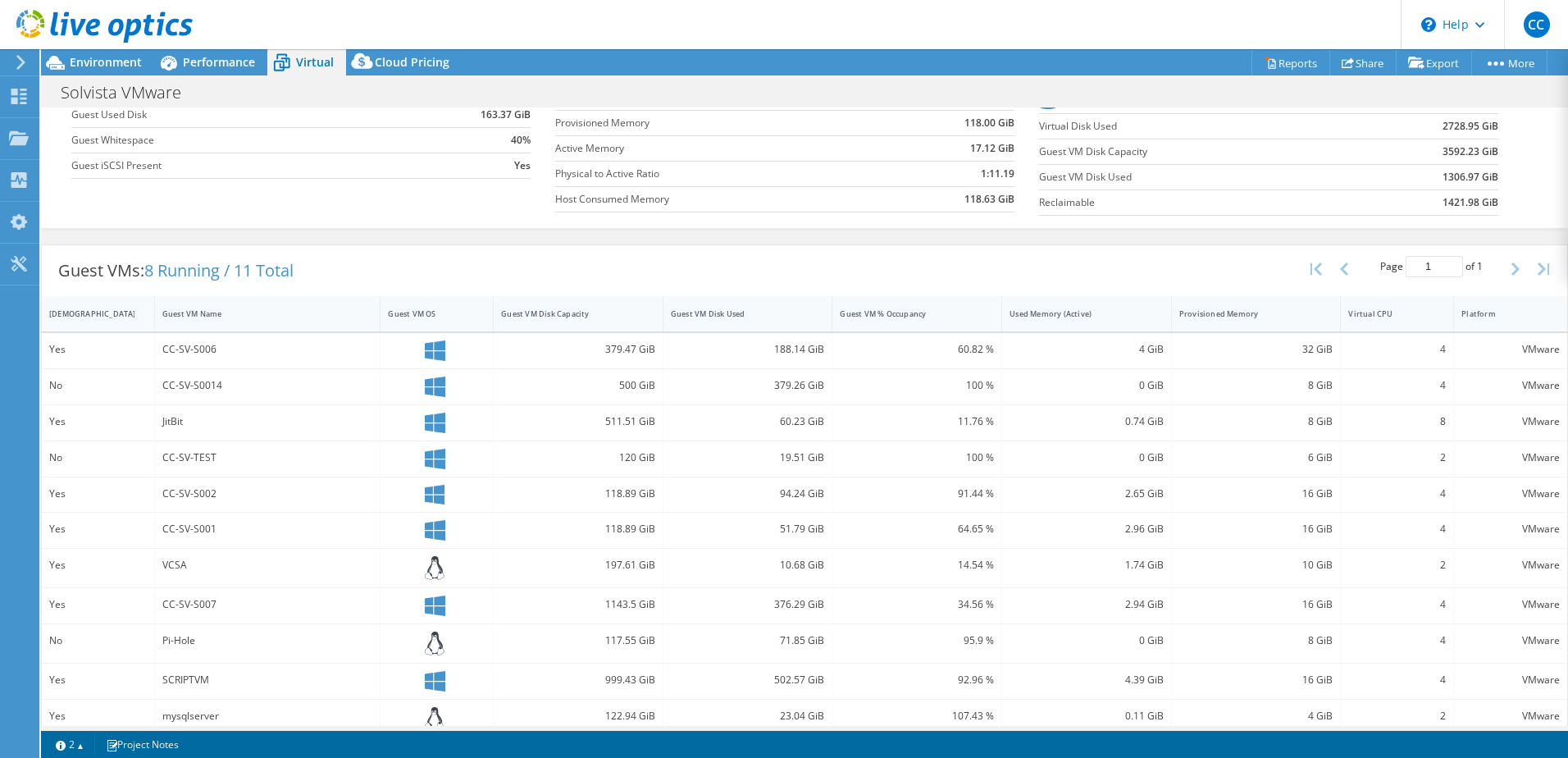
scroll to position [206, 0]
